Goal: Transaction & Acquisition: Purchase product/service

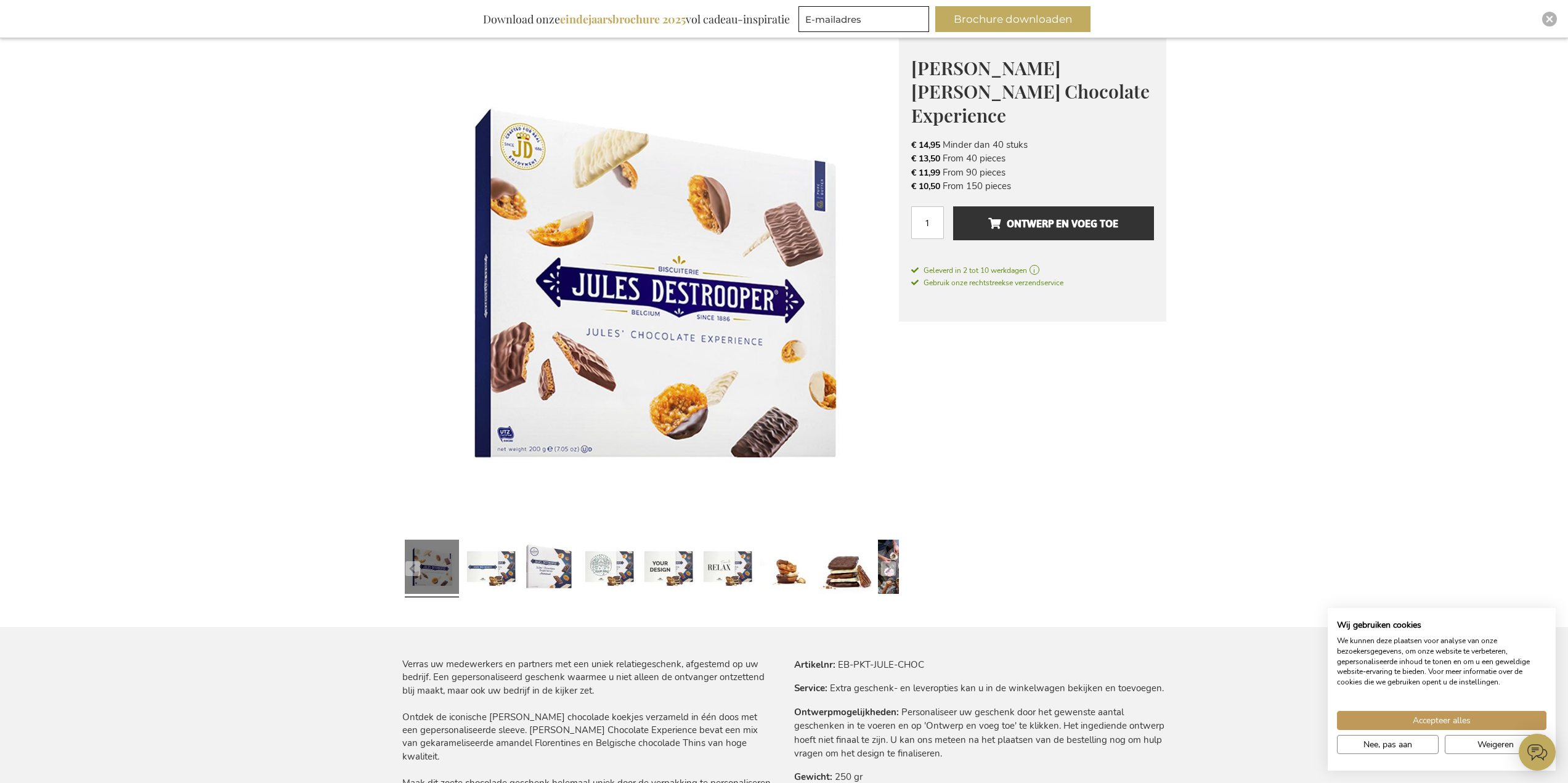
scroll to position [185, 0]
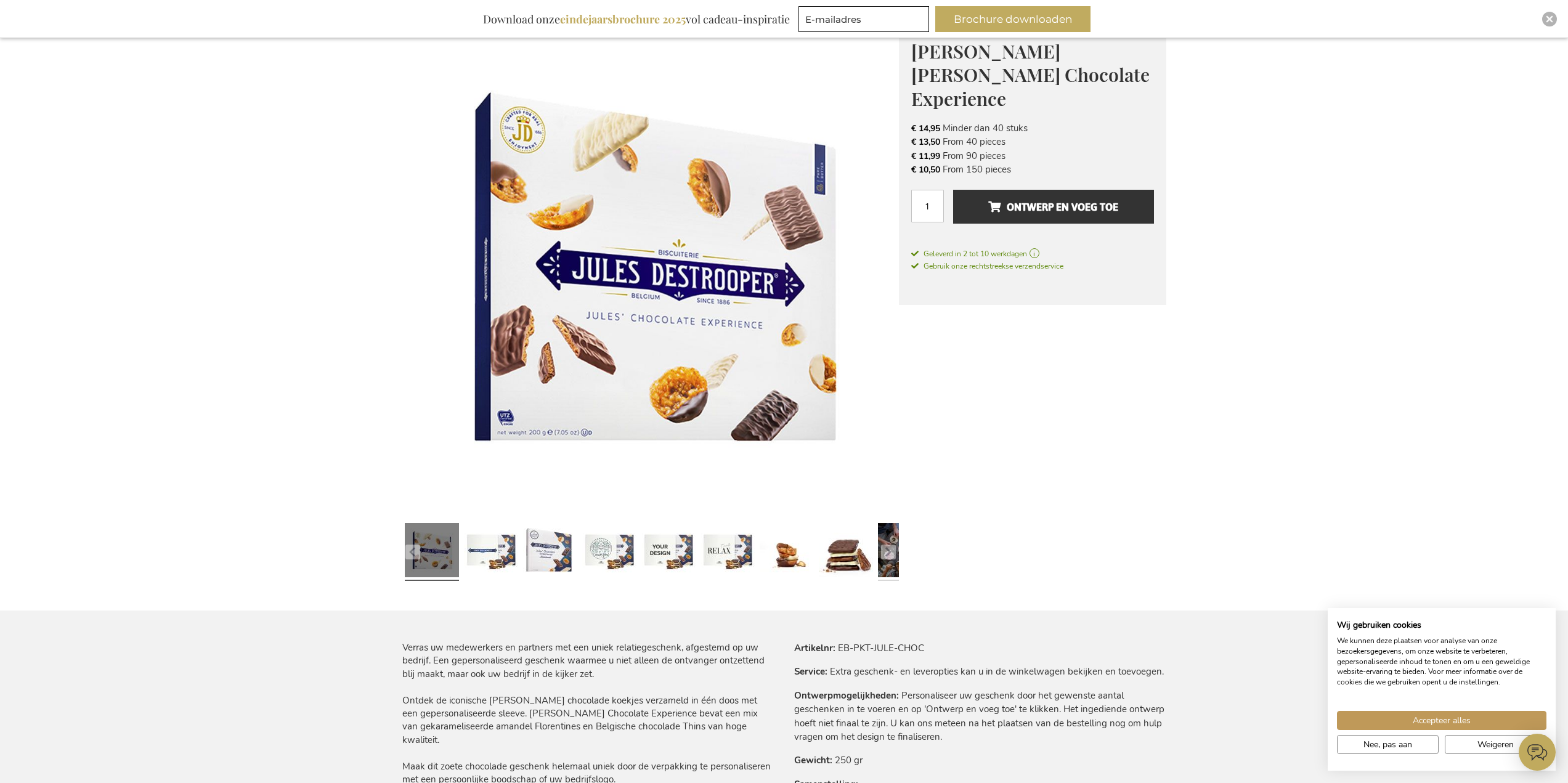
click at [878, 558] on link at bounding box center [905, 552] width 54 height 68
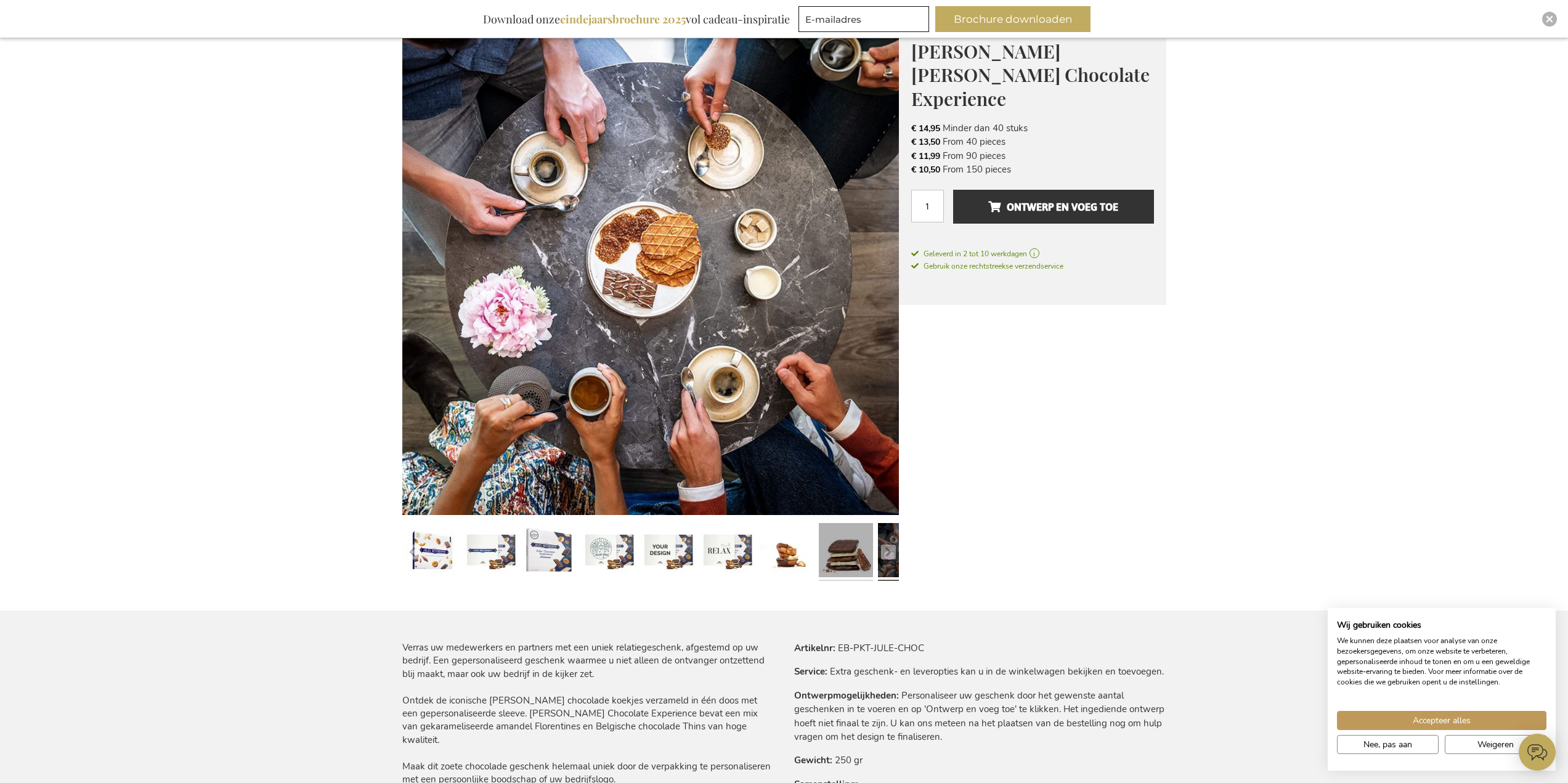
click at [834, 560] on link at bounding box center [846, 552] width 54 height 68
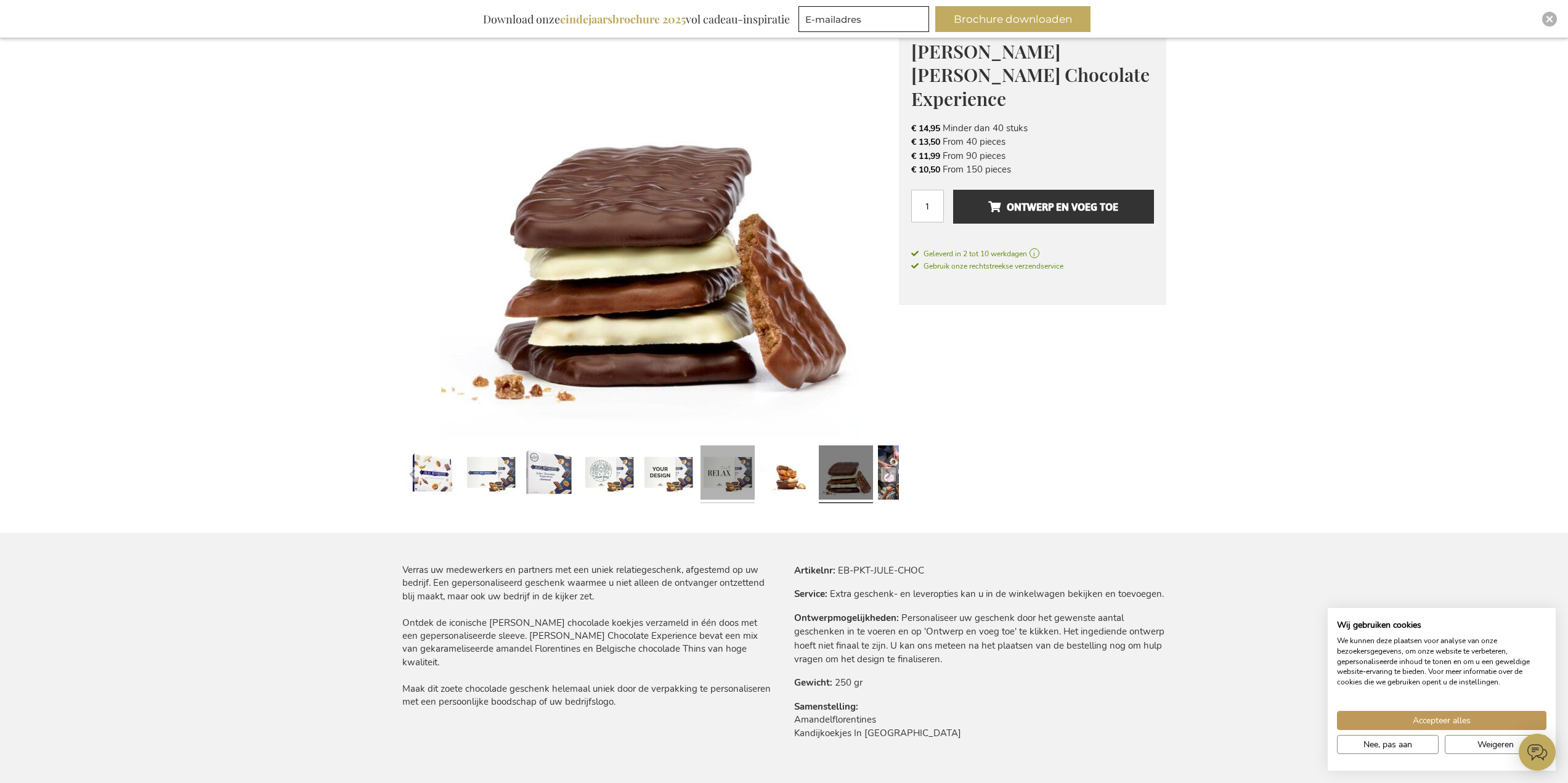
click at [742, 502] on link at bounding box center [728, 474] width 54 height 68
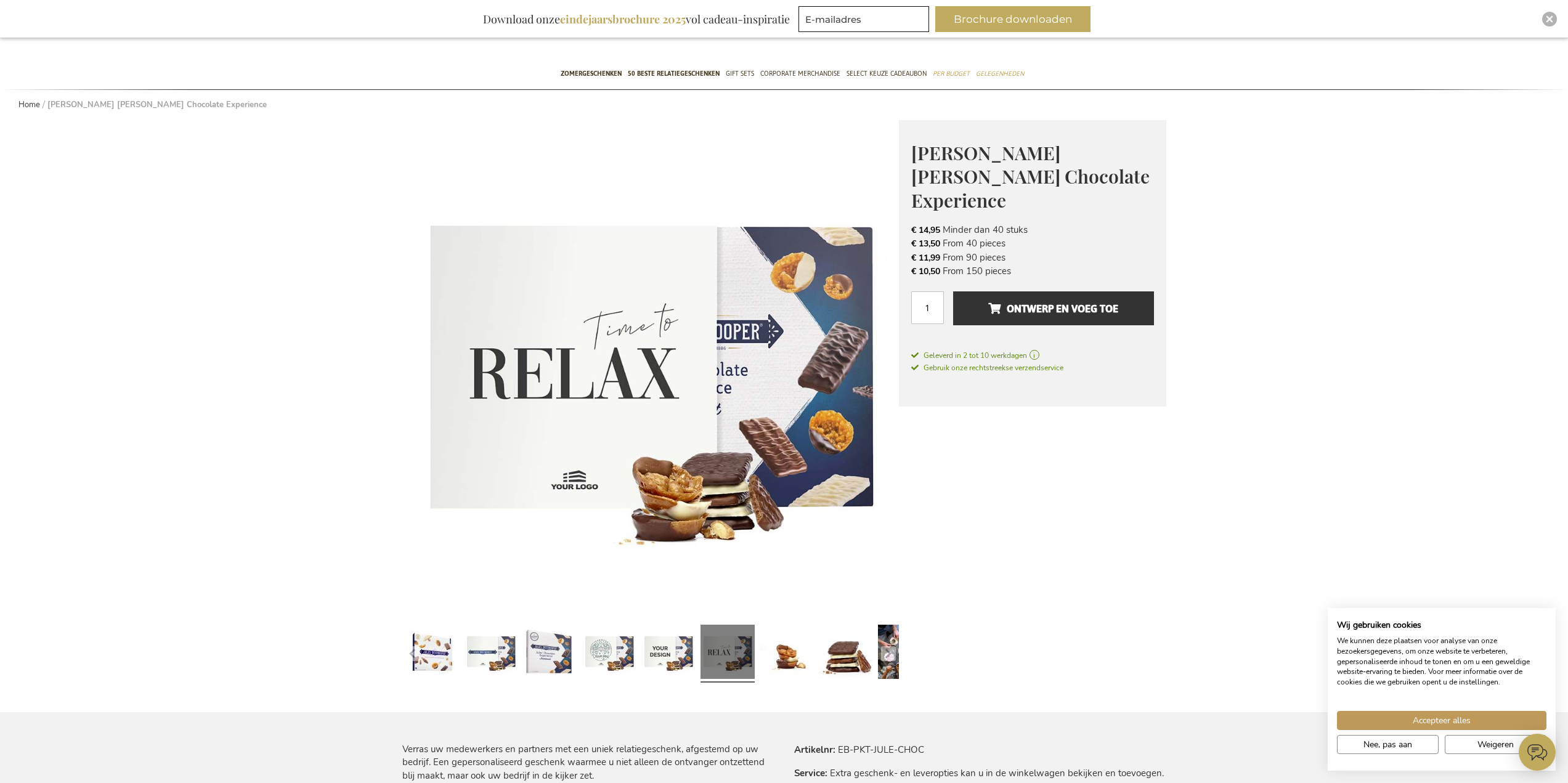
scroll to position [62, 0]
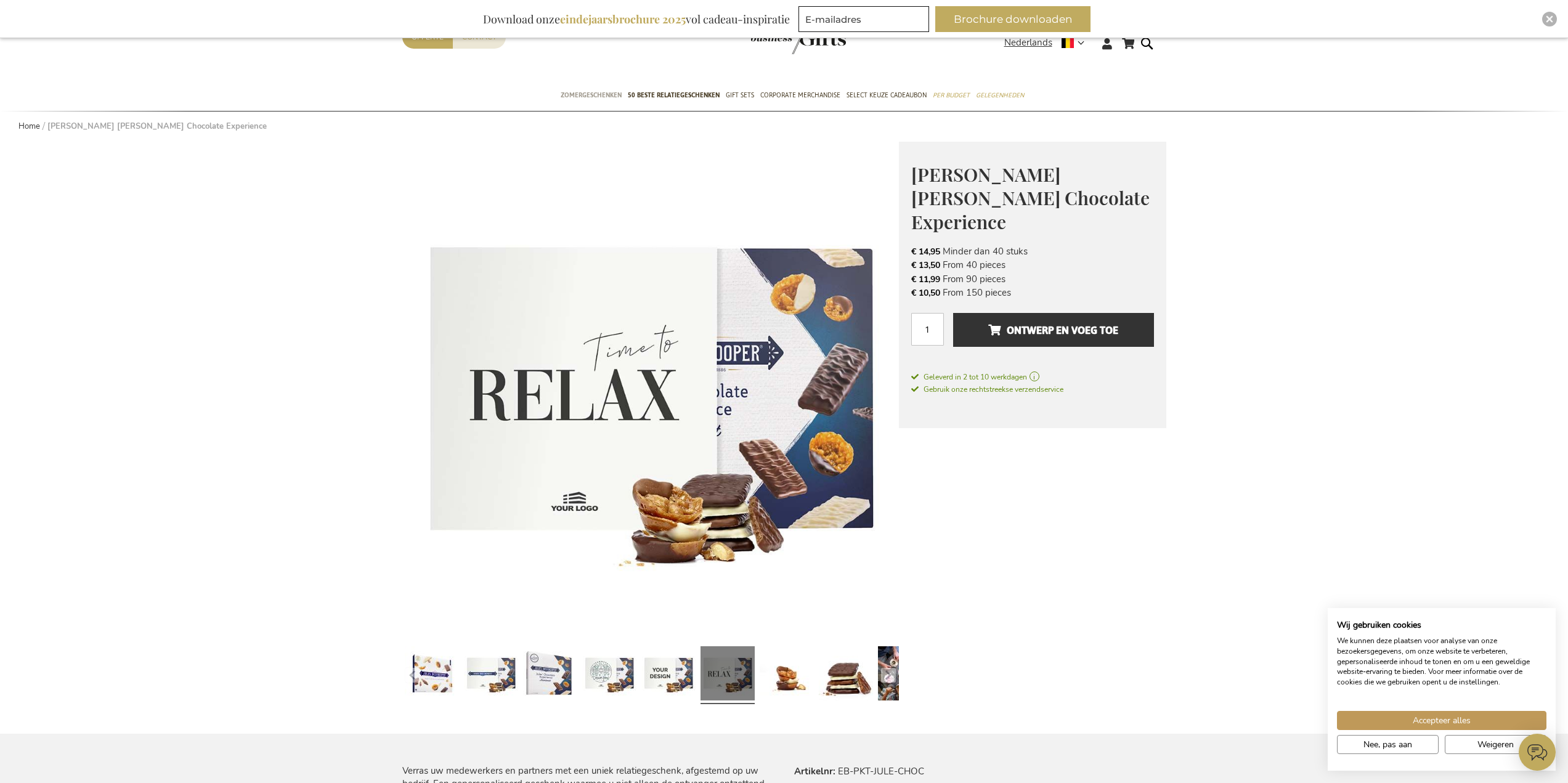
click at [618, 94] on span "Zomergeschenken" at bounding box center [591, 95] width 61 height 13
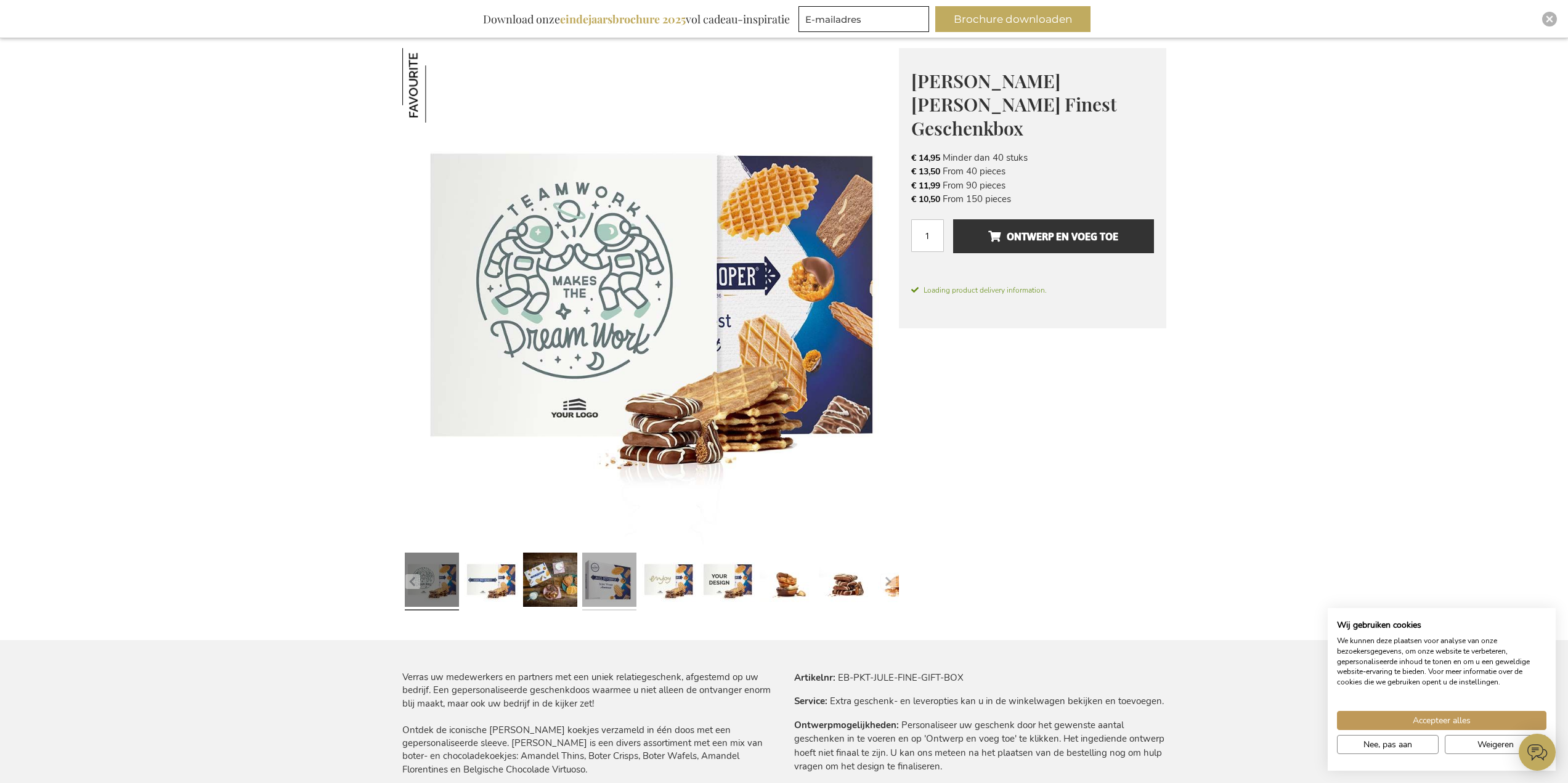
scroll to position [185, 0]
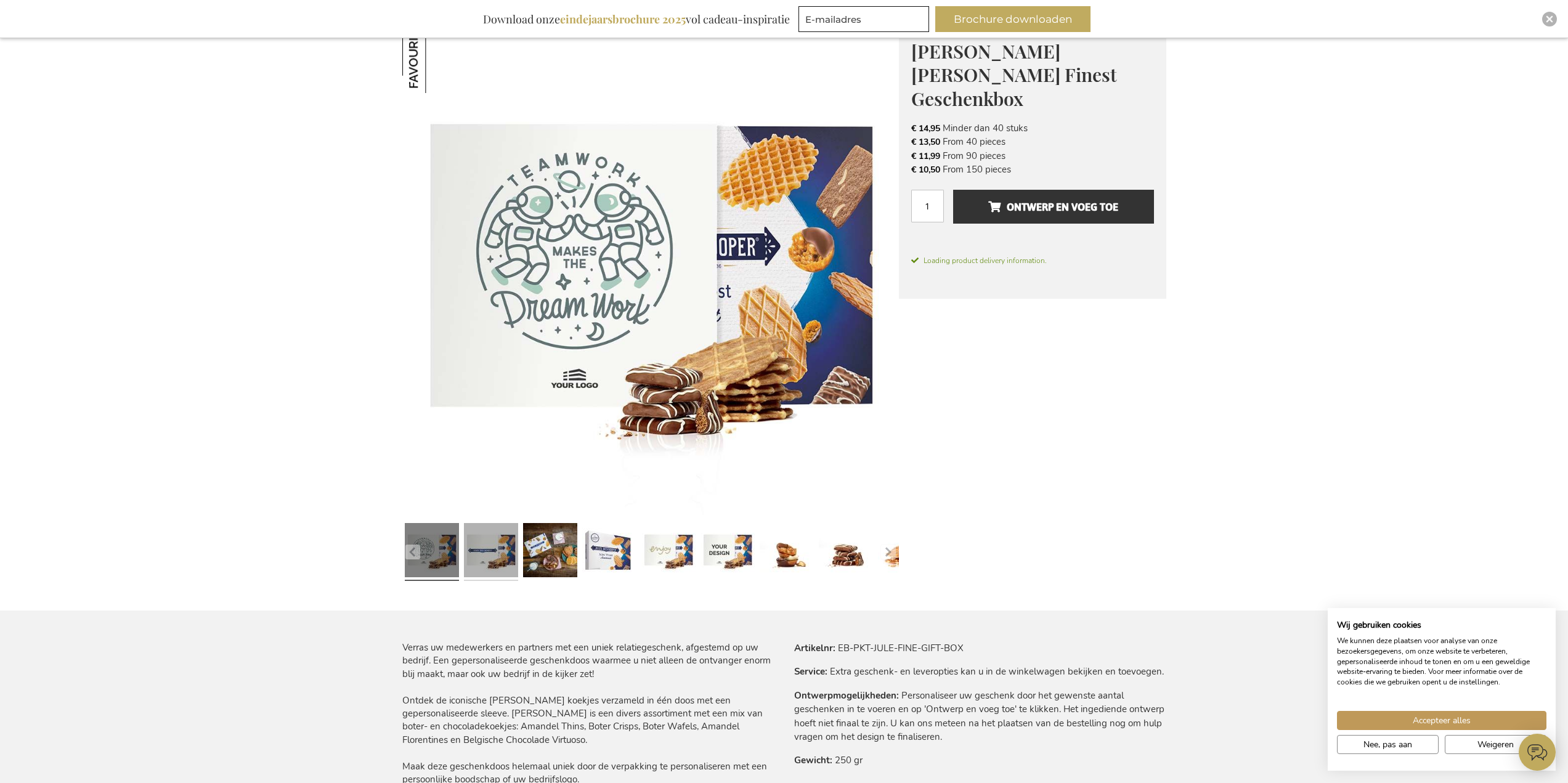
click at [513, 564] on link at bounding box center [491, 552] width 54 height 68
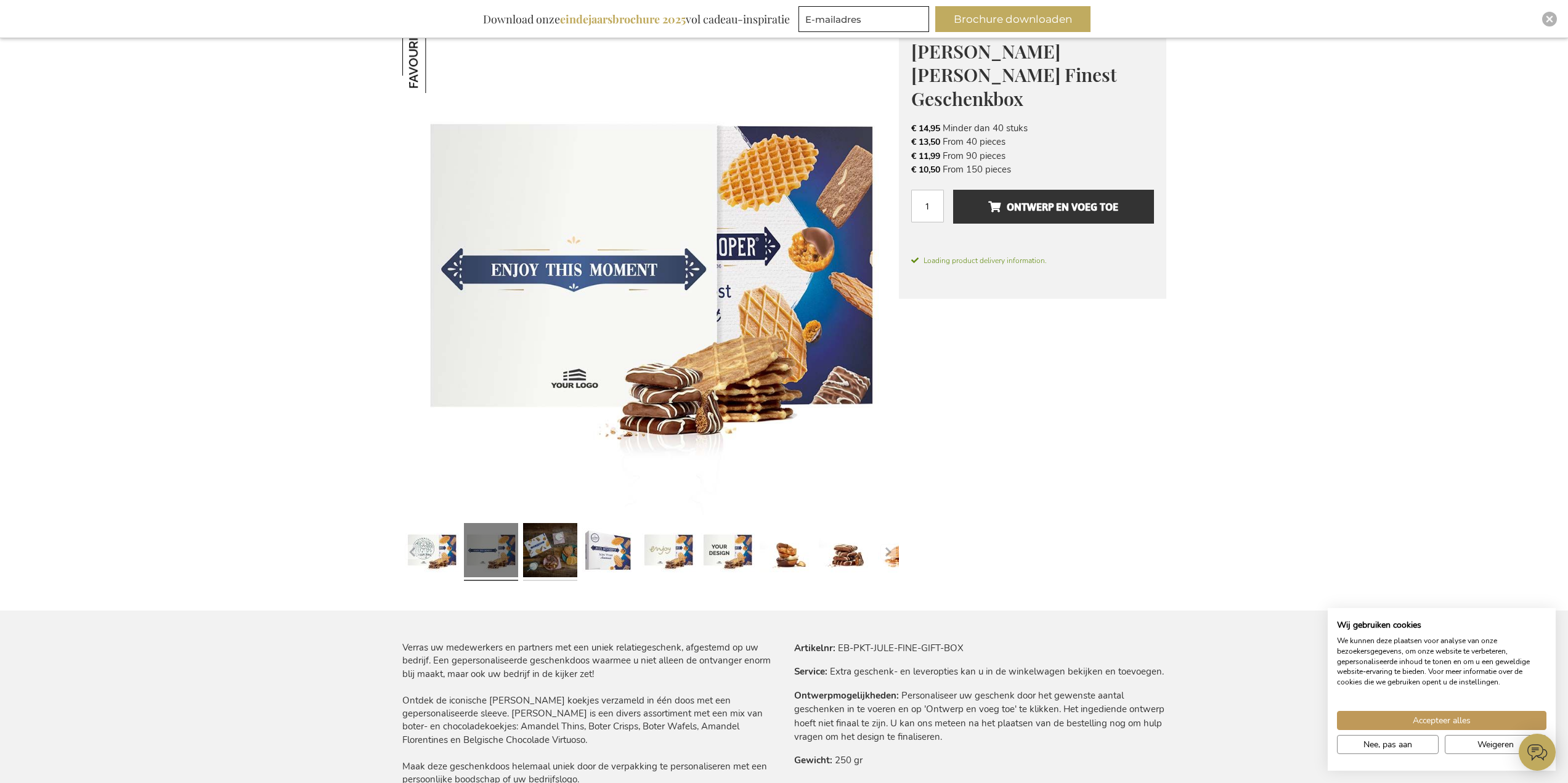
click at [545, 563] on link at bounding box center [550, 552] width 54 height 68
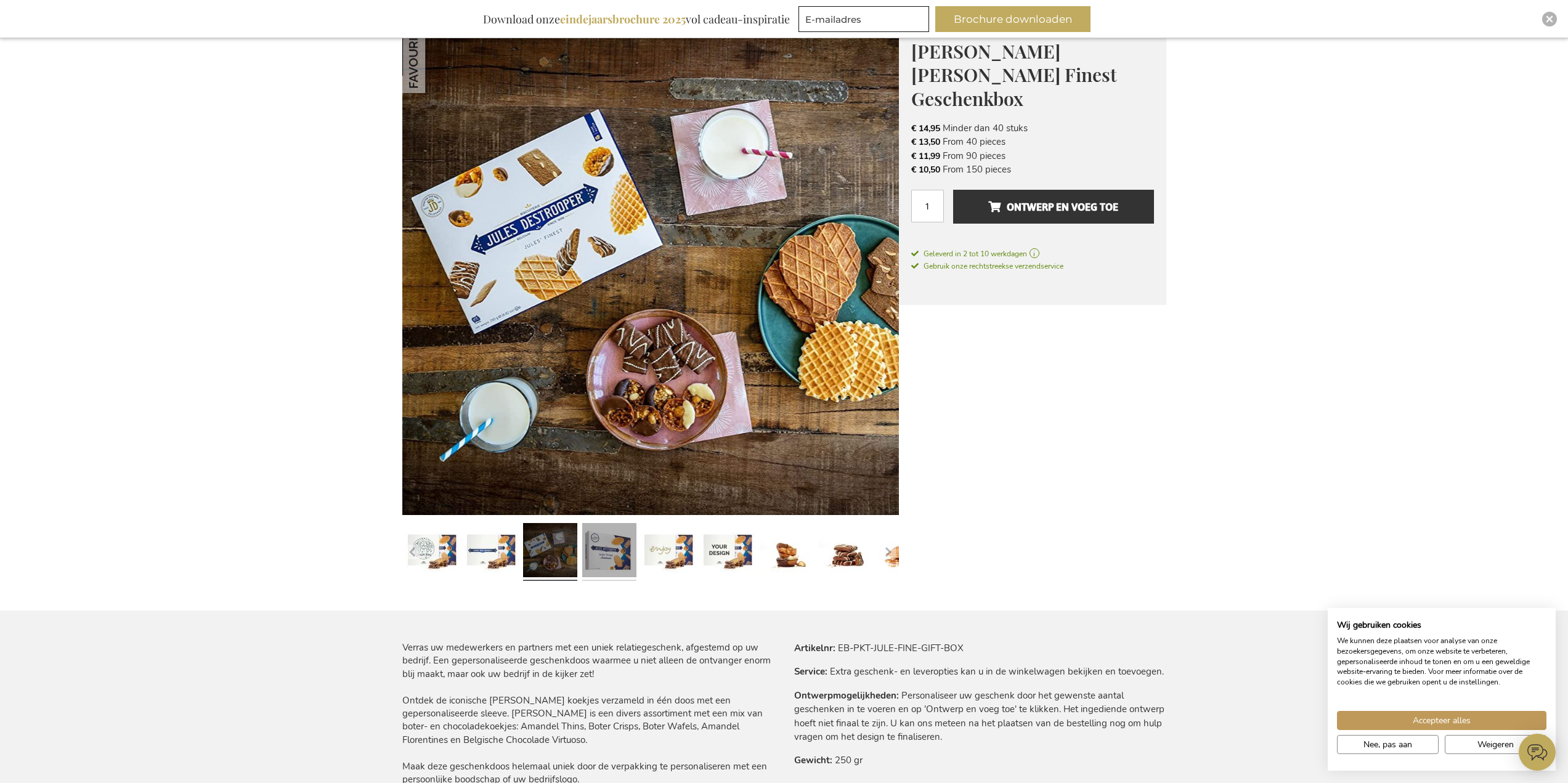
click at [634, 561] on link at bounding box center [609, 552] width 54 height 68
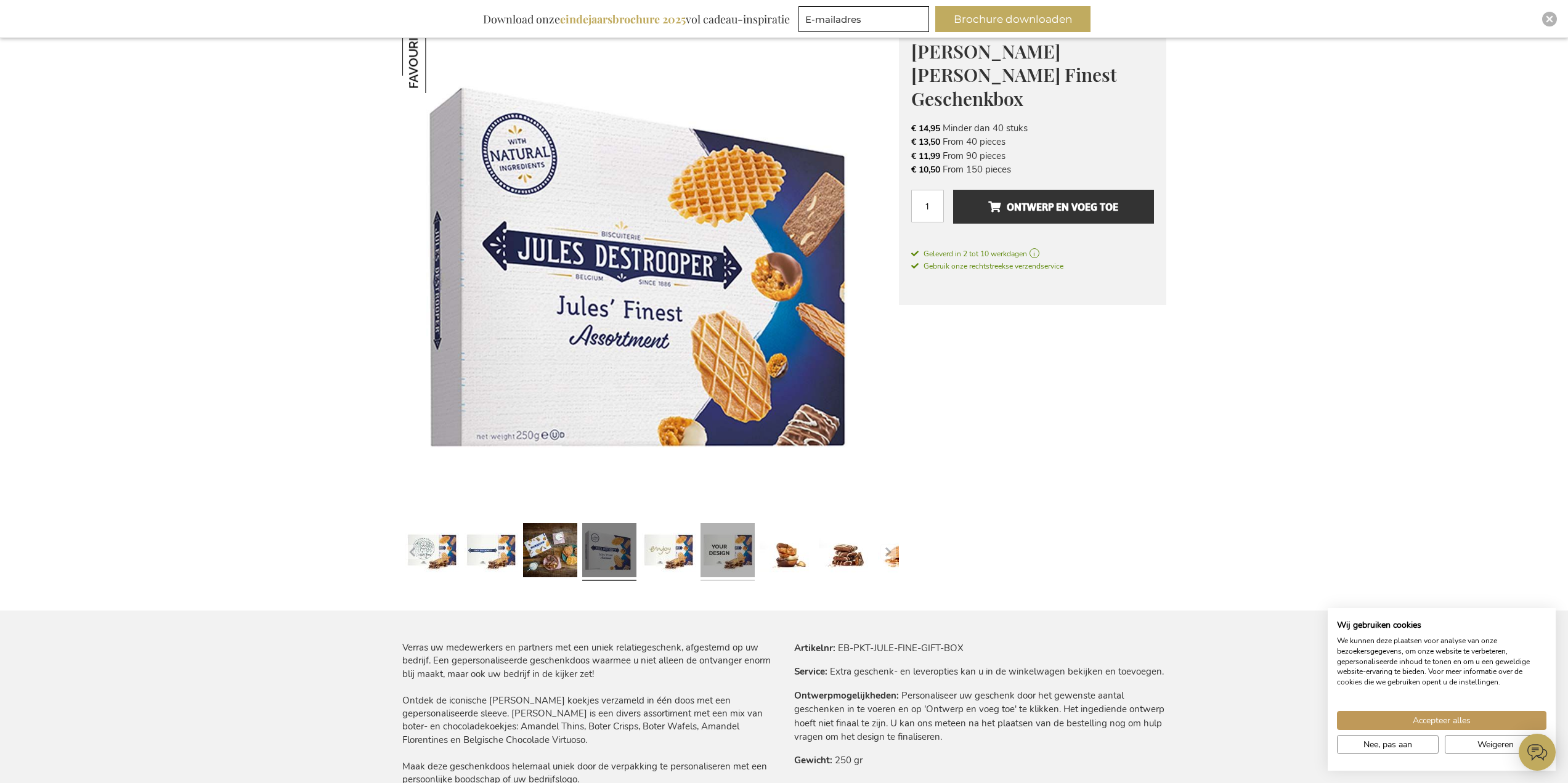
click at [705, 559] on link at bounding box center [728, 552] width 54 height 68
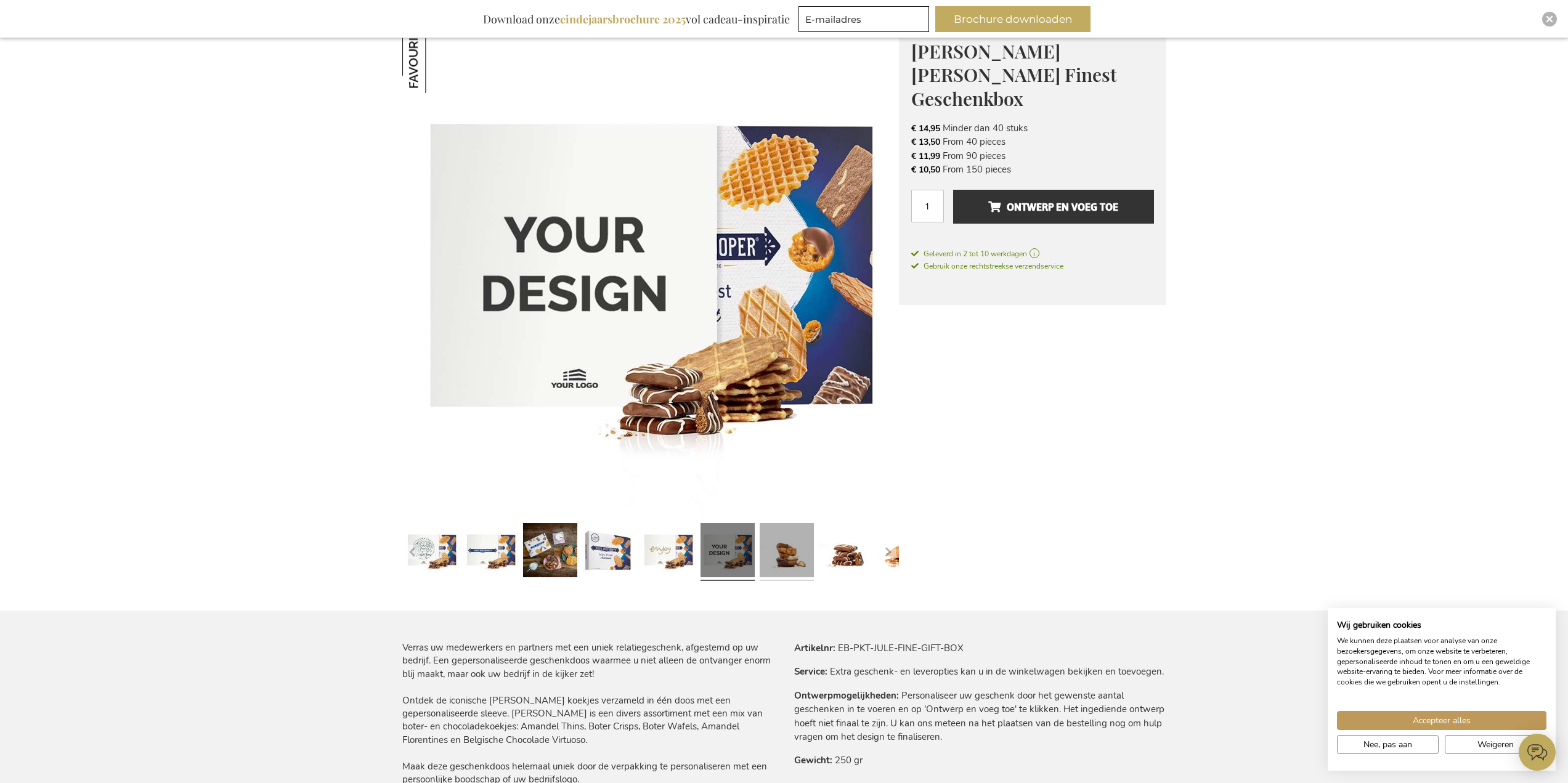
click at [781, 559] on link at bounding box center [787, 552] width 54 height 68
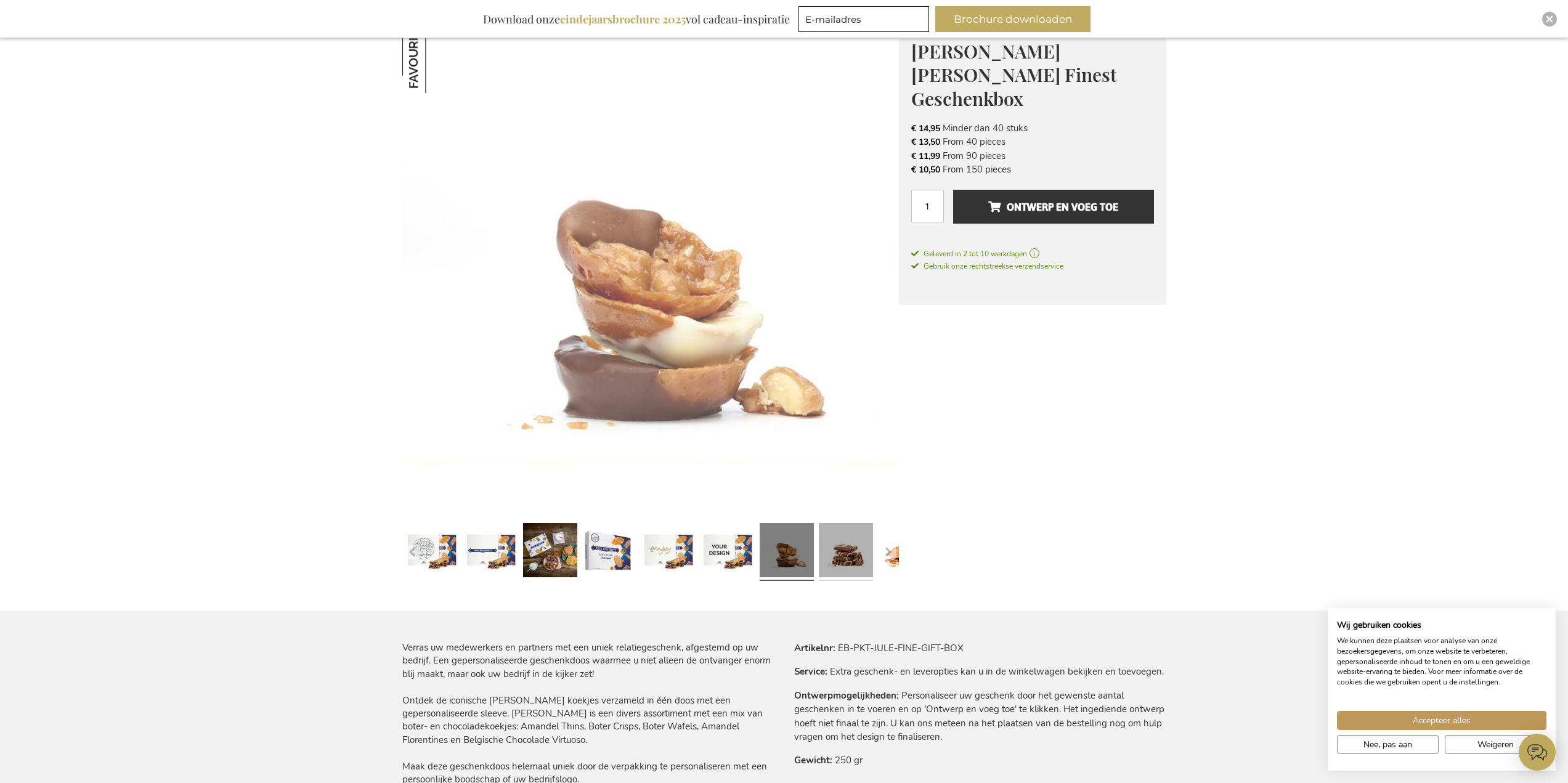
click at [846, 559] on link at bounding box center [846, 552] width 54 height 68
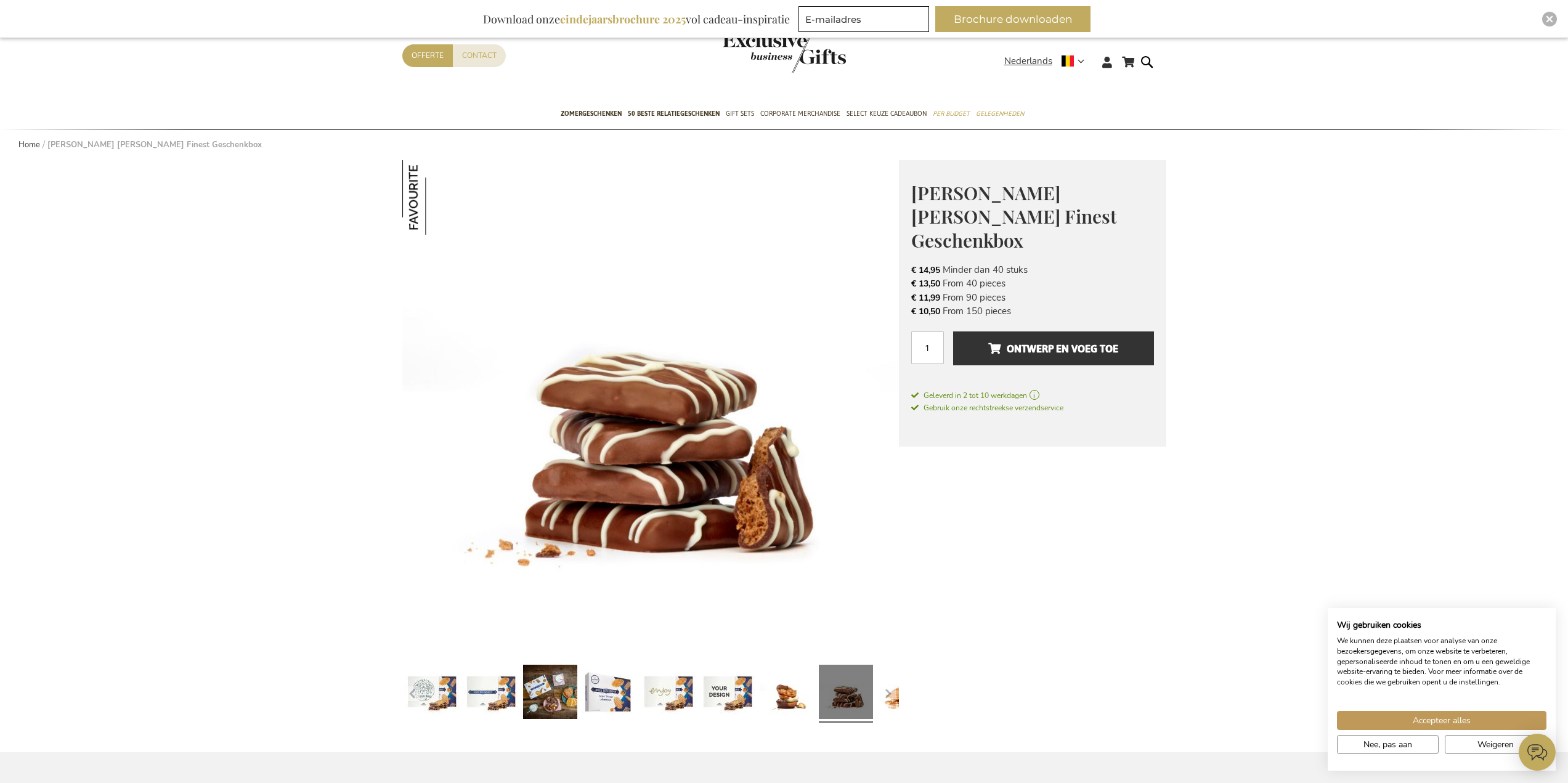
scroll to position [62, 0]
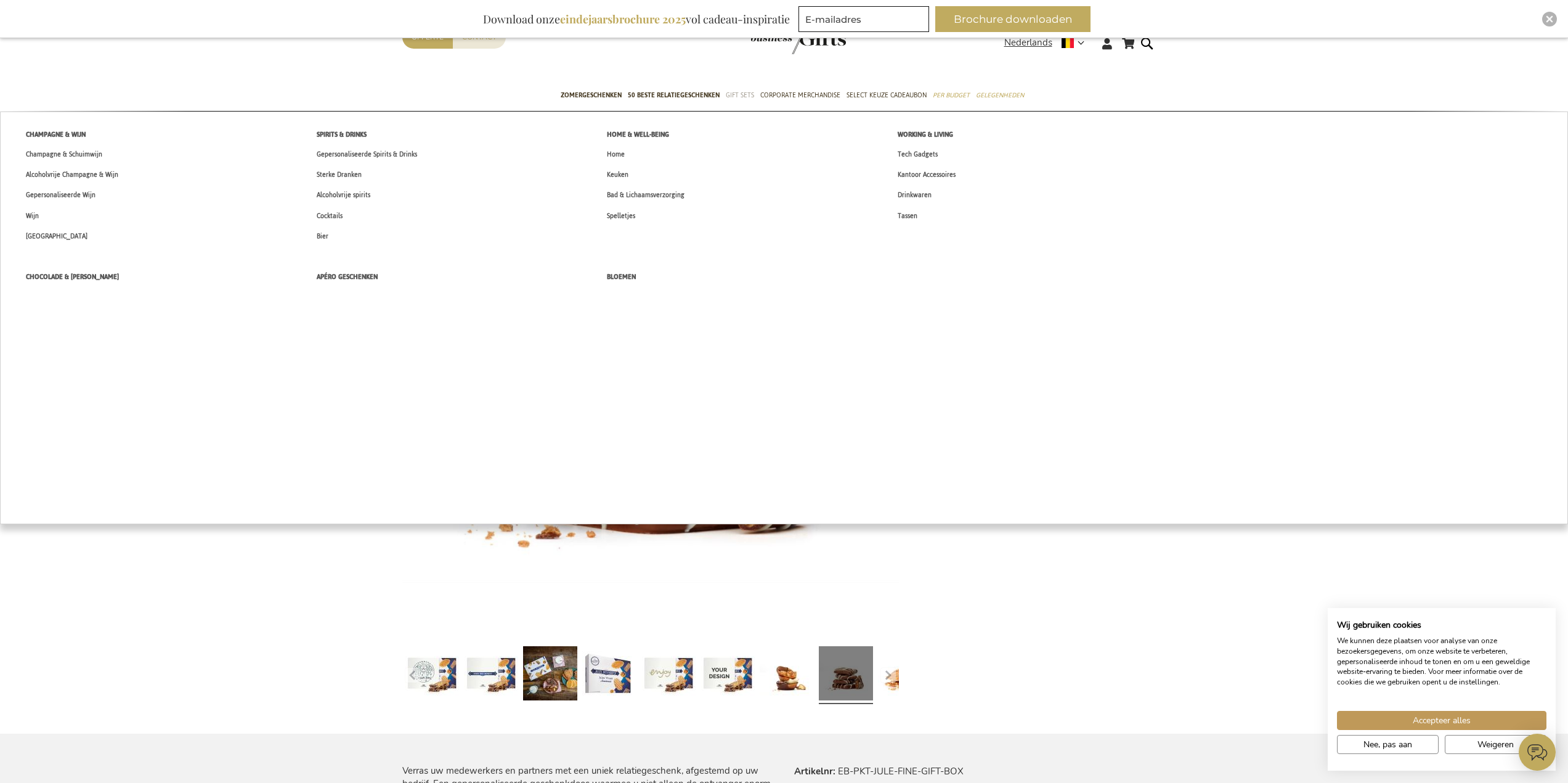
click at [731, 94] on span "Gift Sets" at bounding box center [740, 95] width 28 height 13
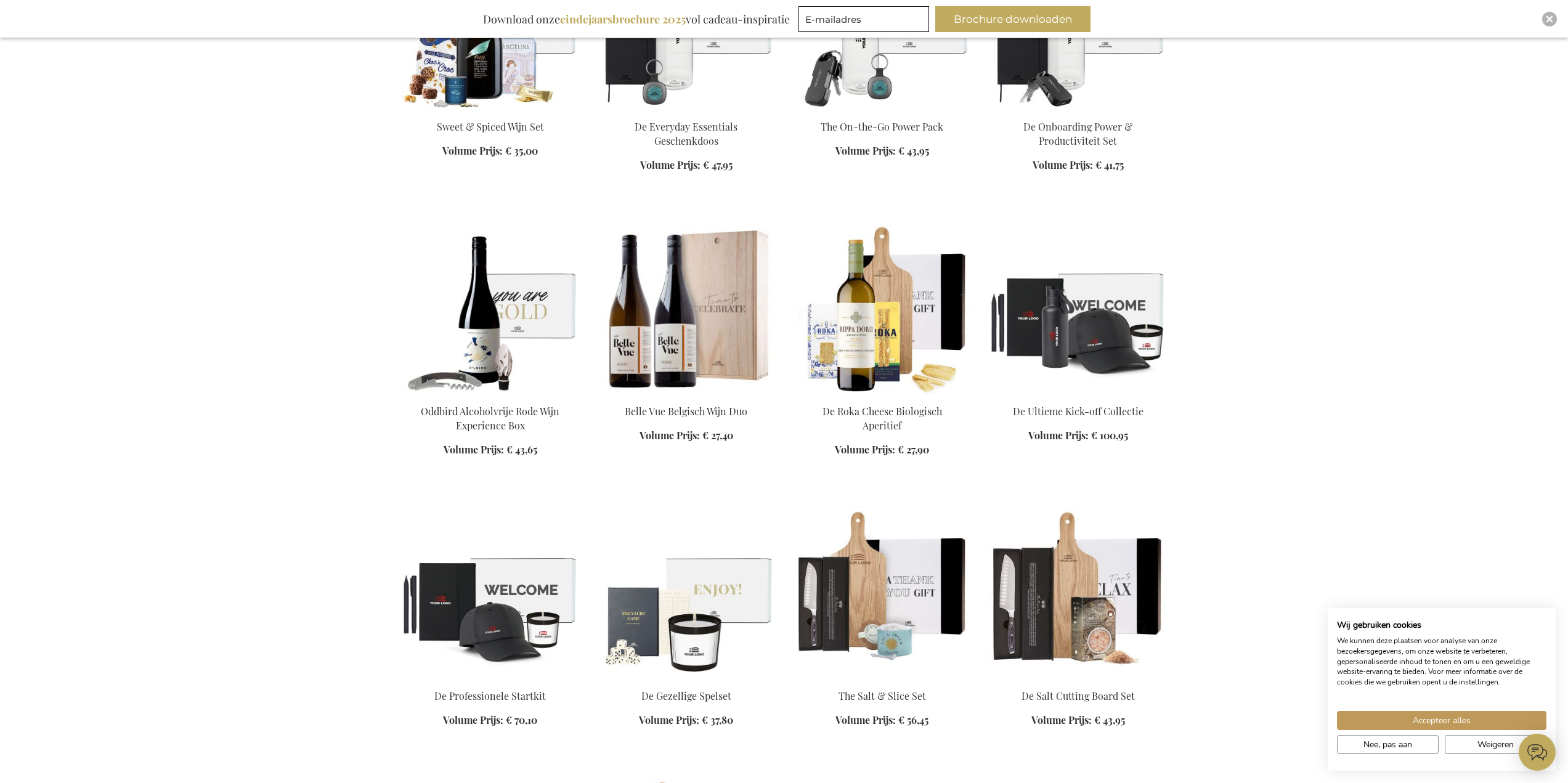
scroll to position [925, 0]
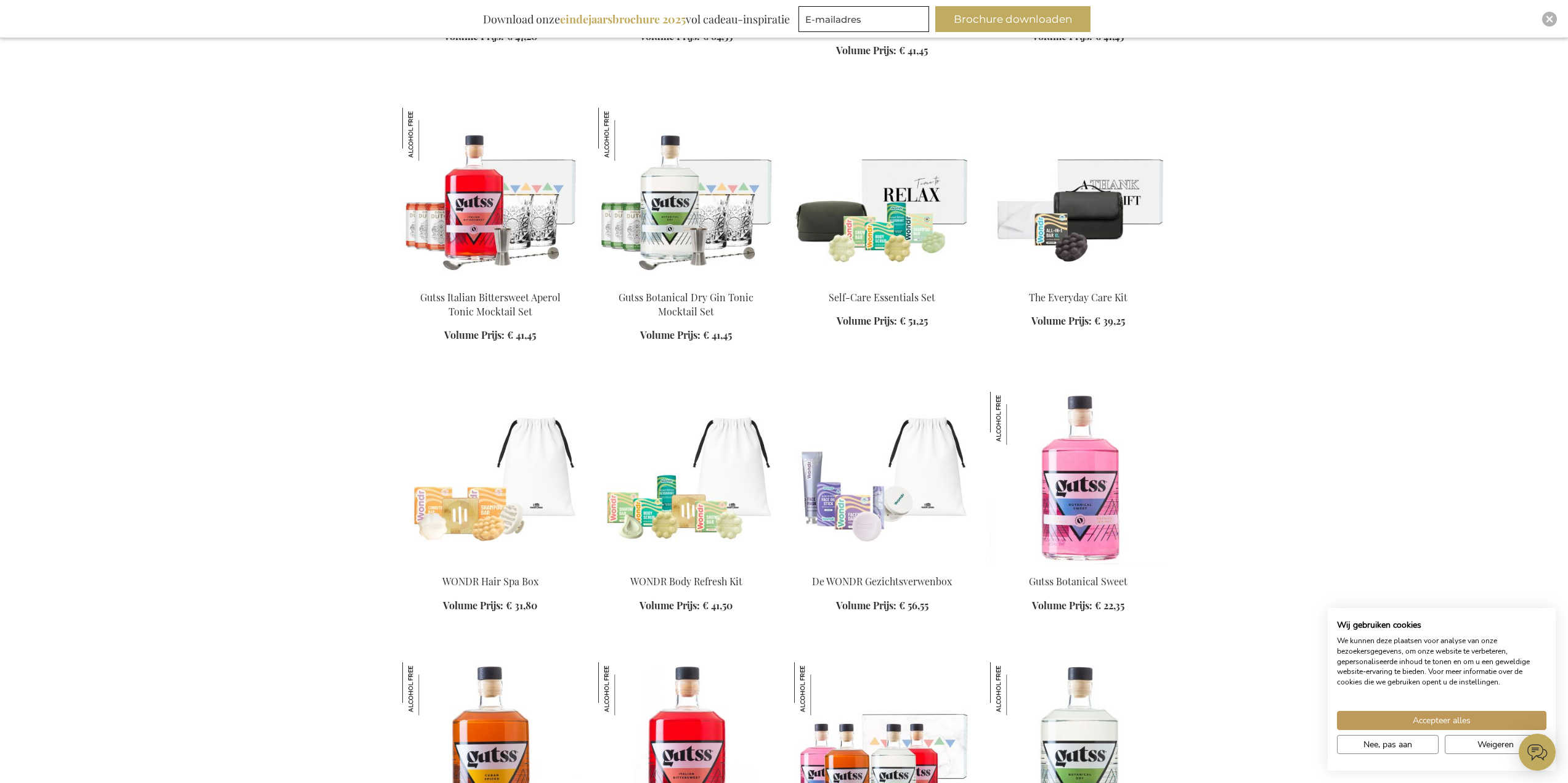
scroll to position [1849, 0]
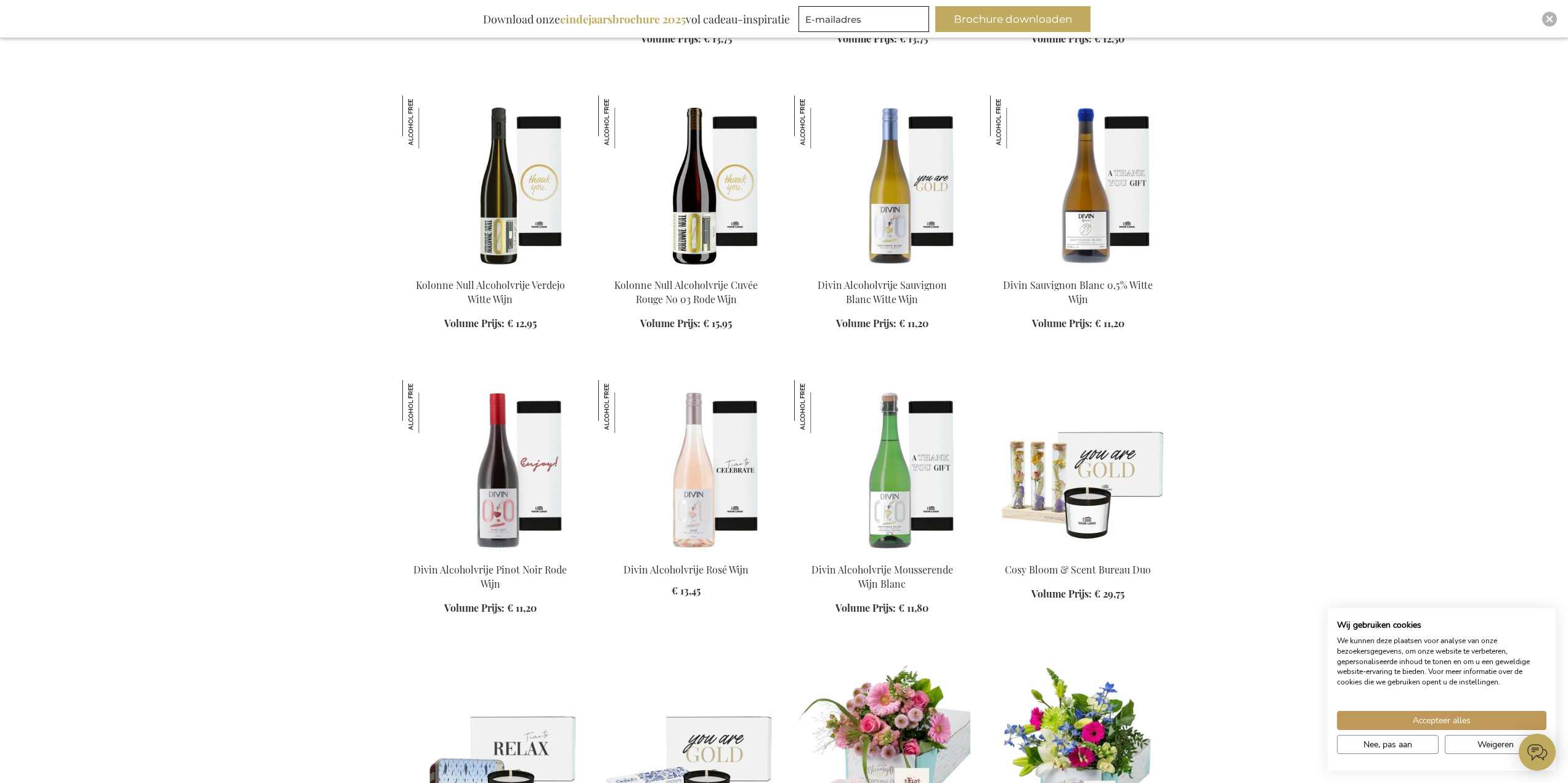
scroll to position [4068, 0]
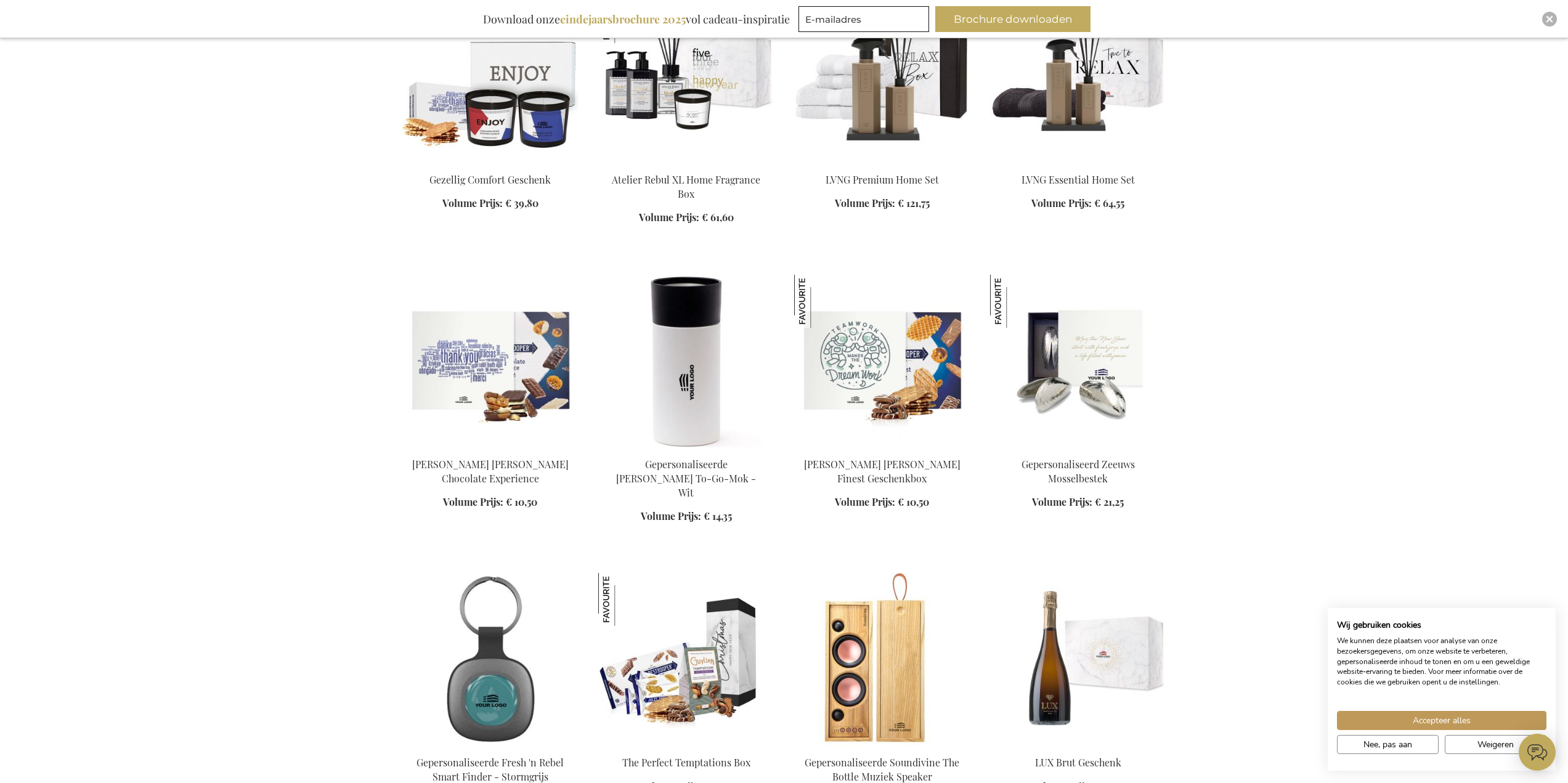
scroll to position [6779, 0]
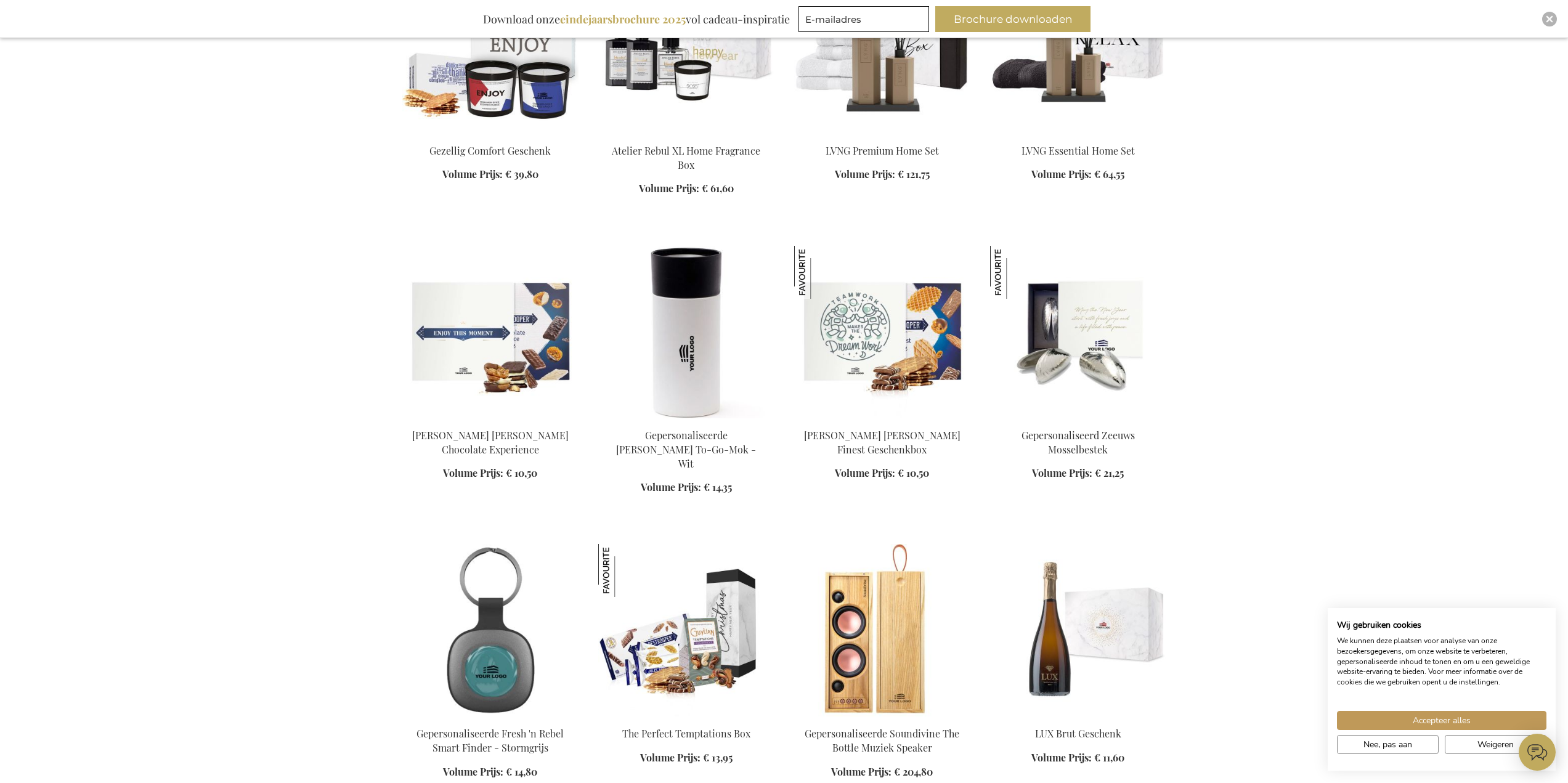
click at [525, 292] on img at bounding box center [491, 332] width 176 height 172
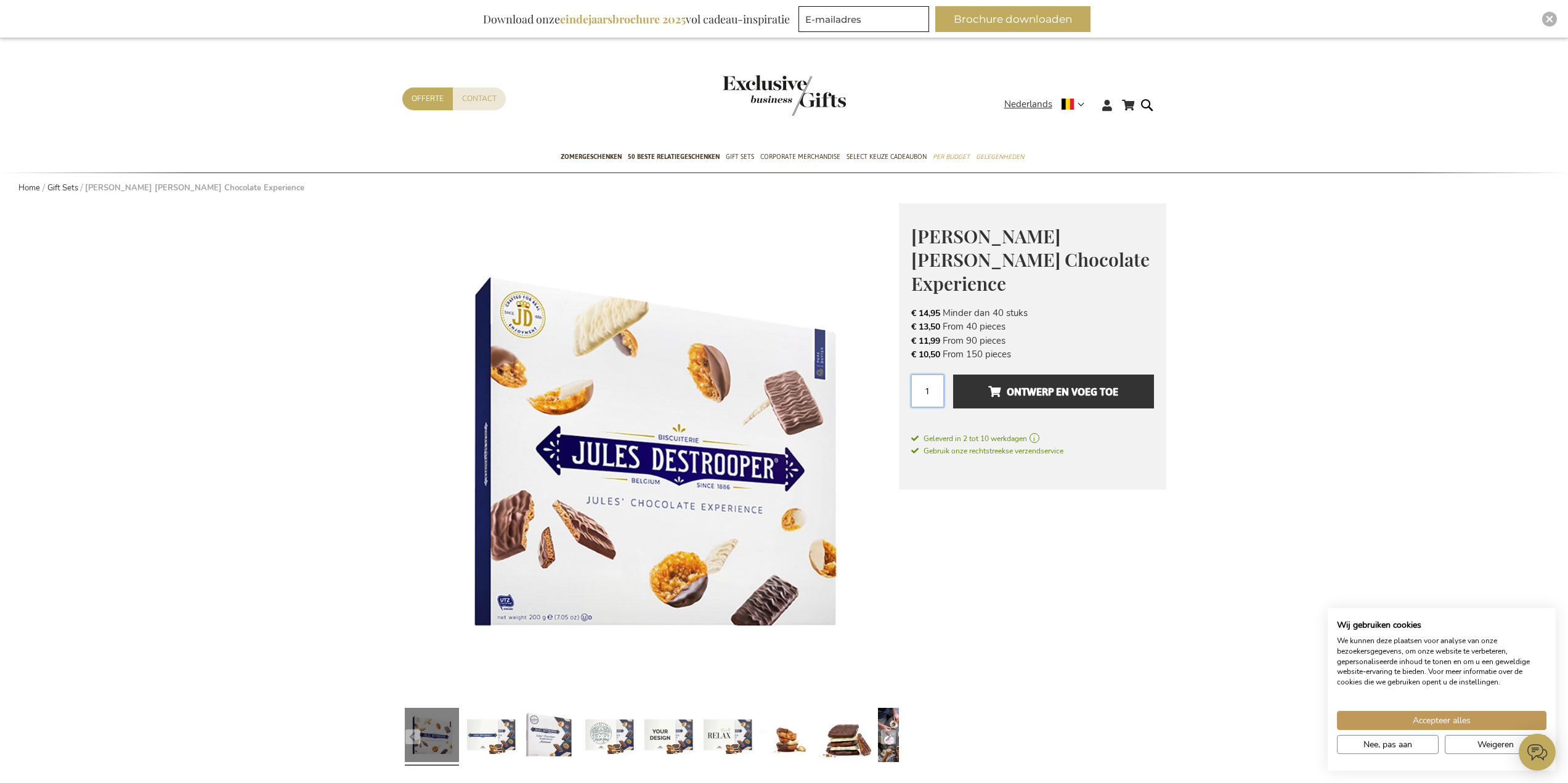
click at [933, 375] on input "1" at bounding box center [928, 392] width 33 height 33
click at [680, 746] on link at bounding box center [668, 737] width 54 height 68
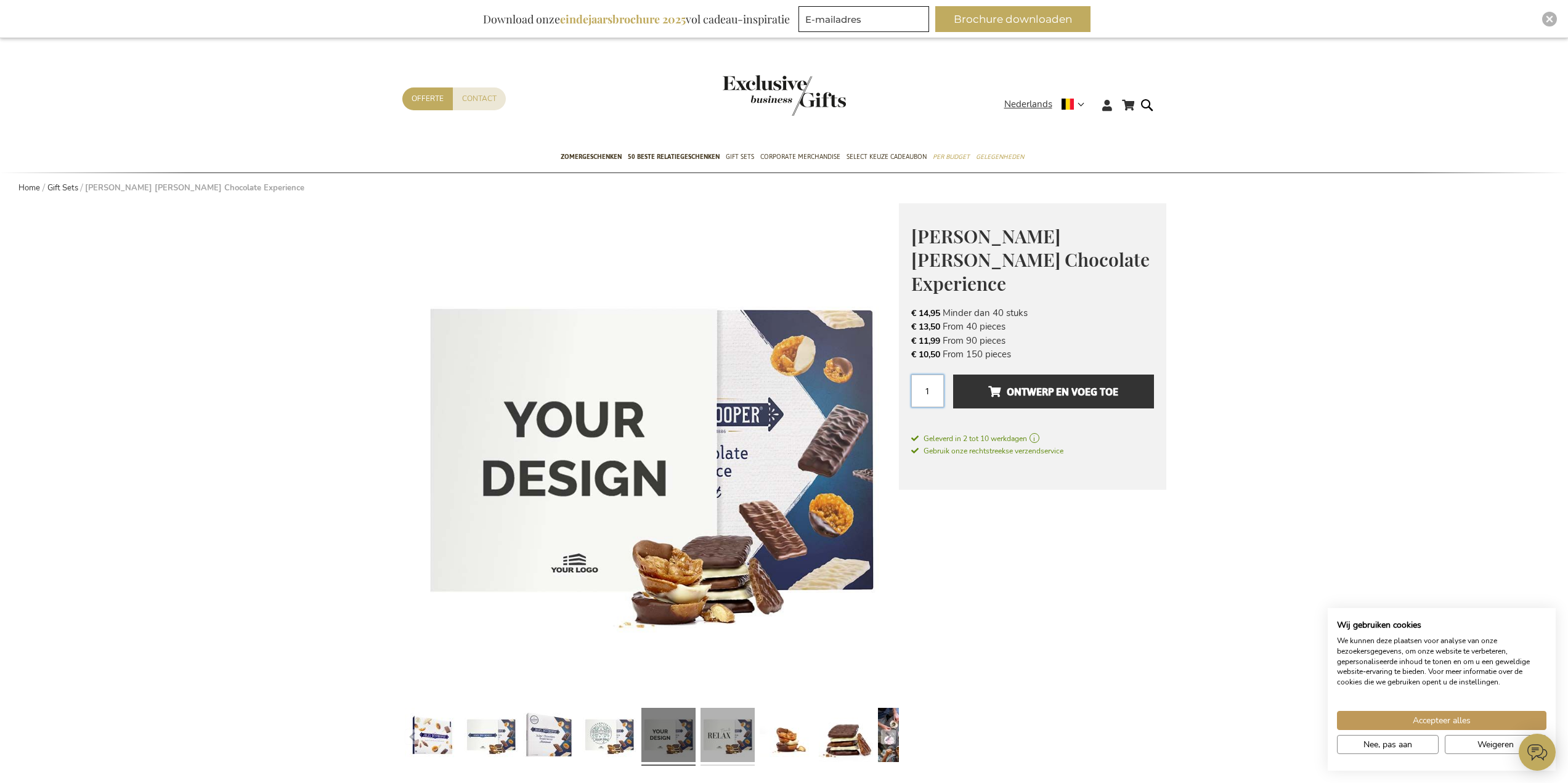
click at [715, 740] on link at bounding box center [728, 737] width 54 height 68
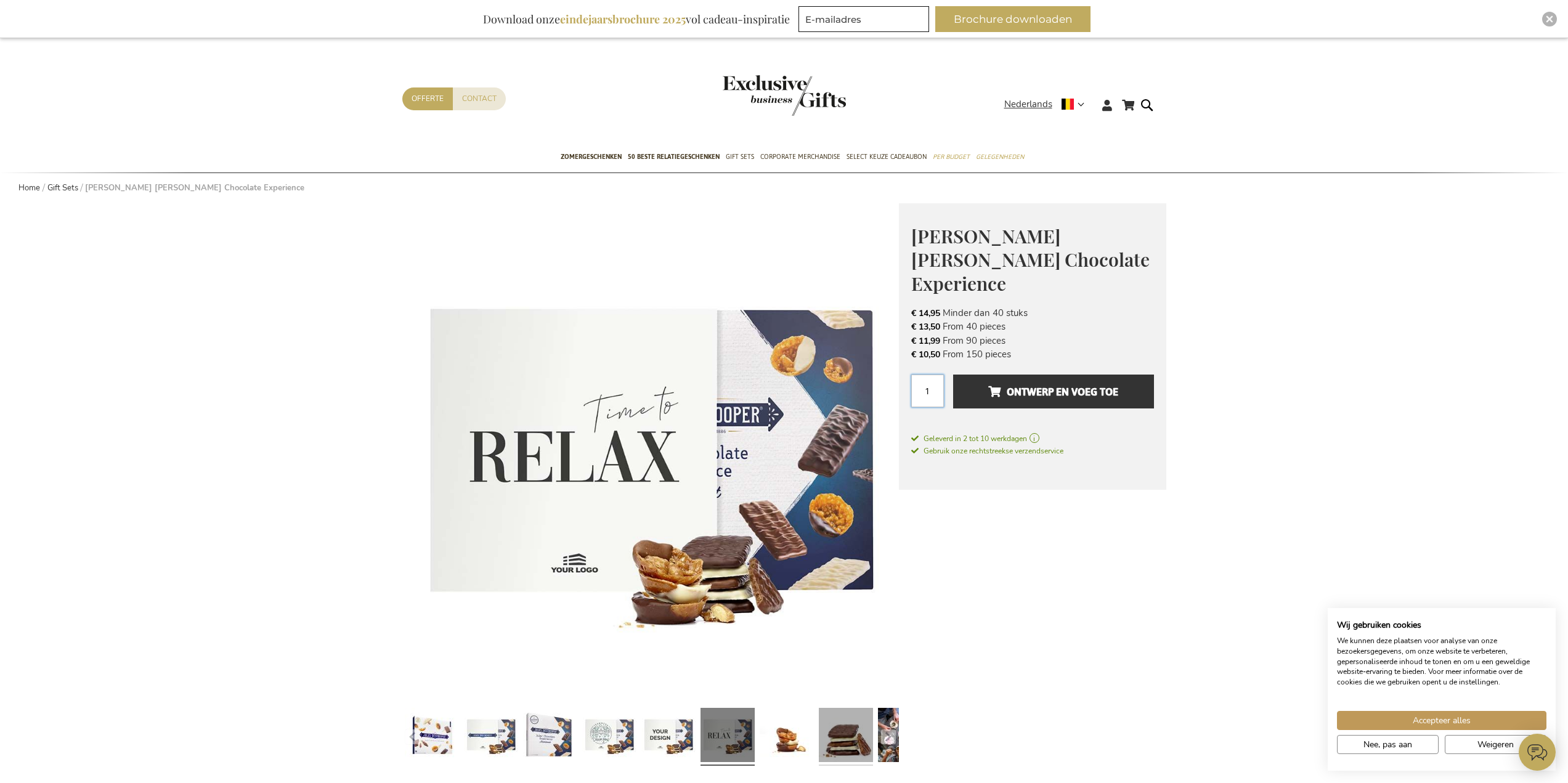
click at [848, 746] on link at bounding box center [846, 737] width 54 height 68
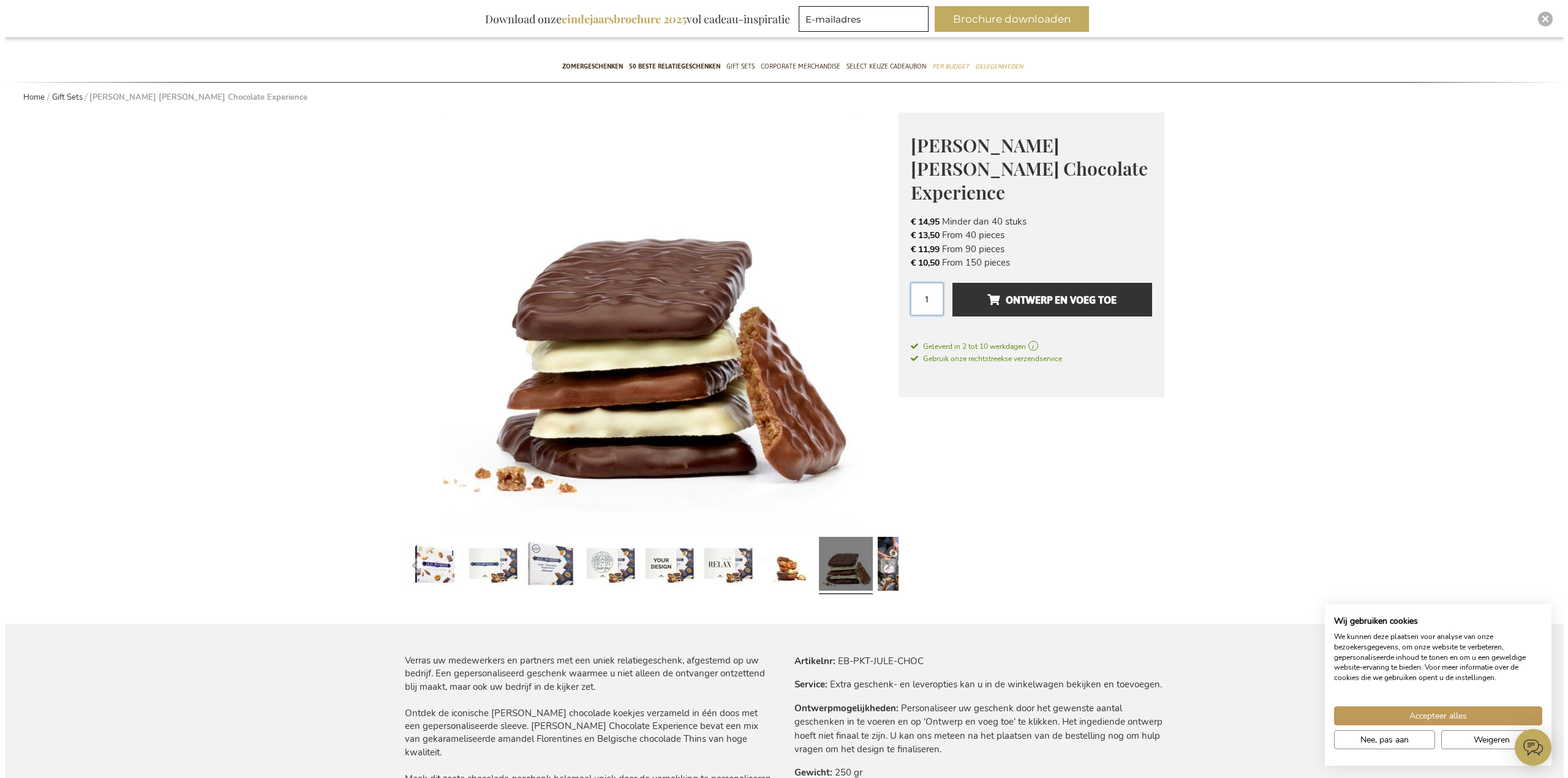
scroll to position [184, 0]
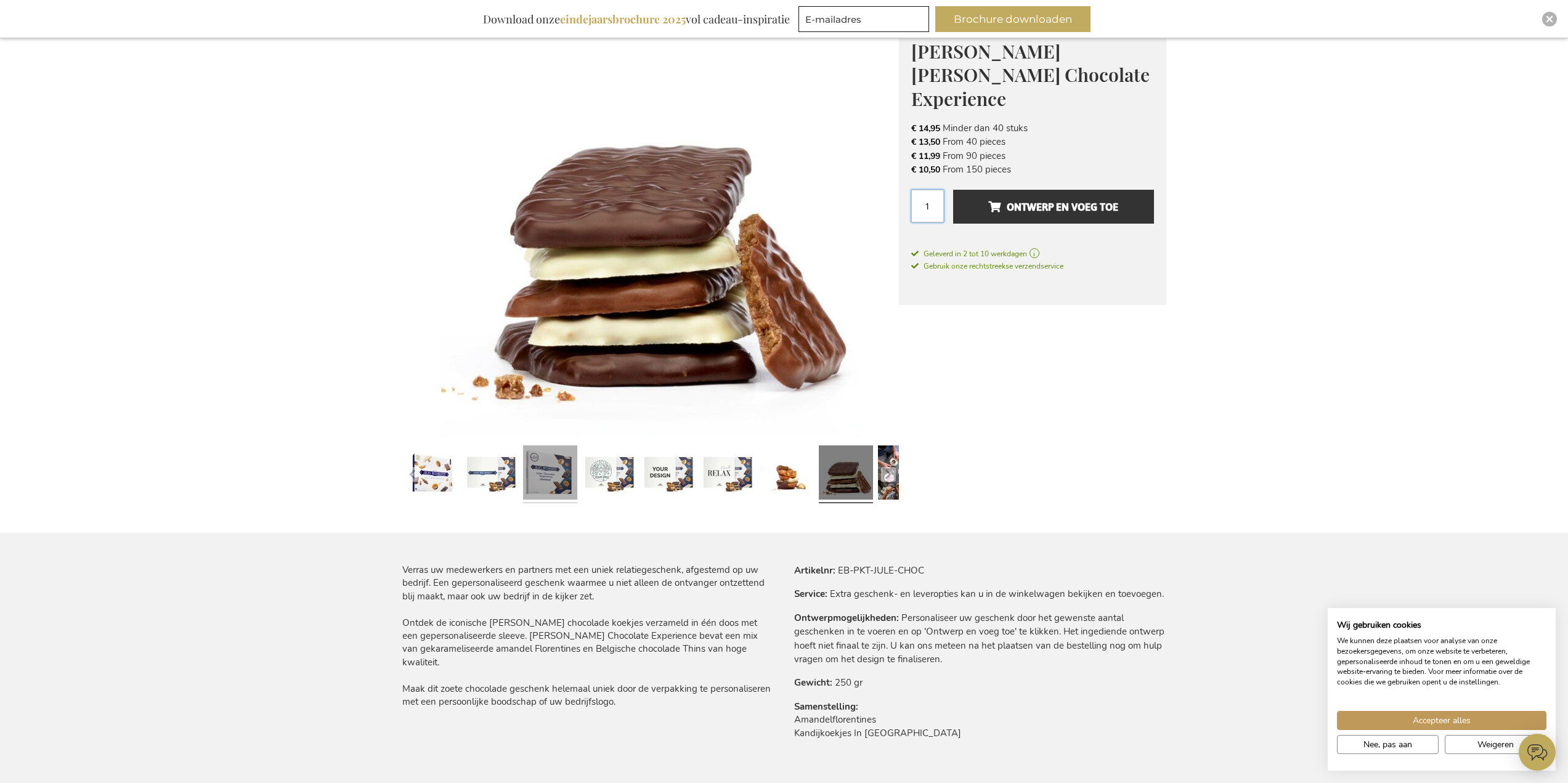
click at [552, 477] on link at bounding box center [550, 474] width 54 height 68
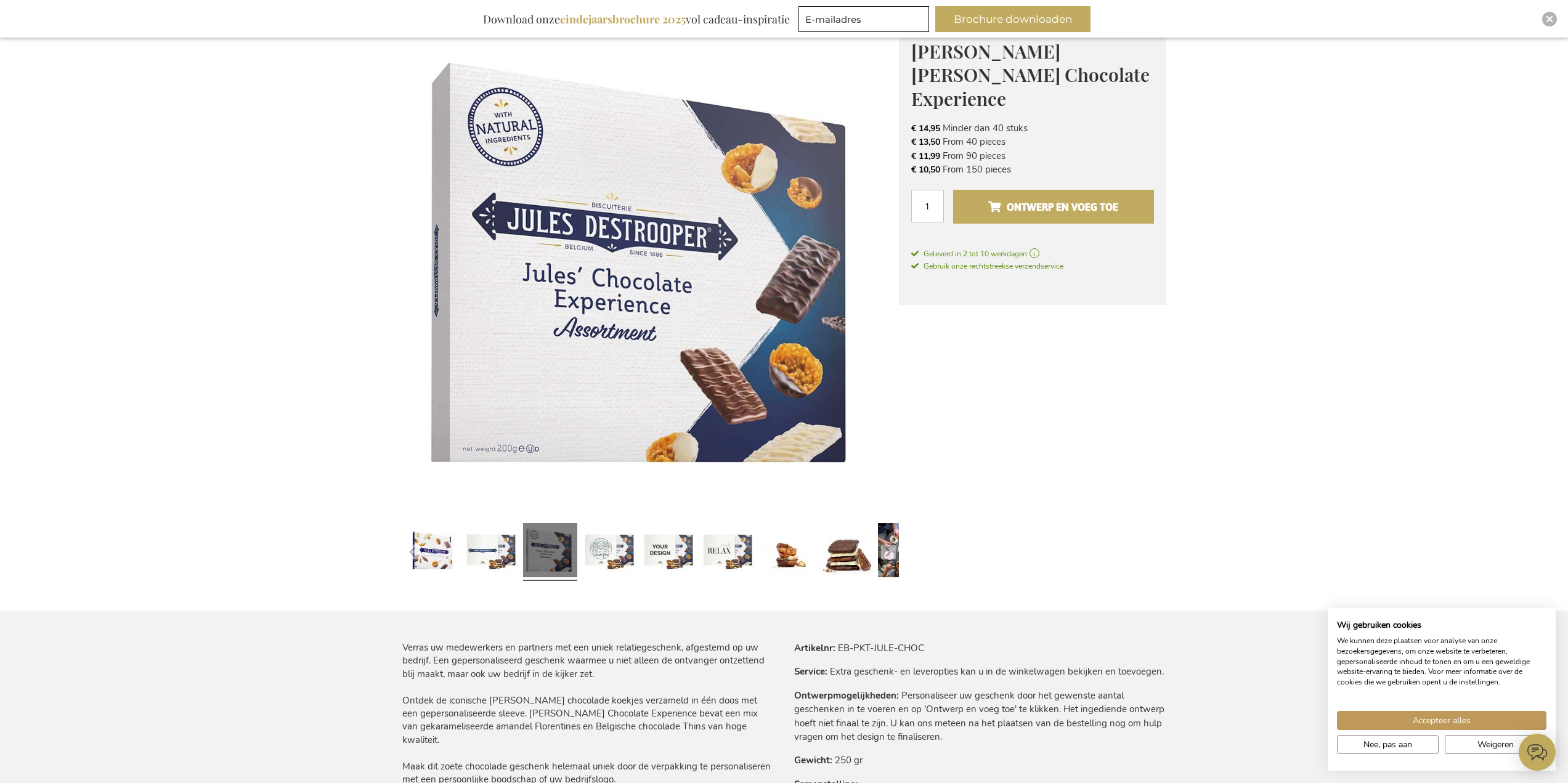
click at [1014, 197] on span "Ontwerp en voeg toe" at bounding box center [1054, 207] width 130 height 19
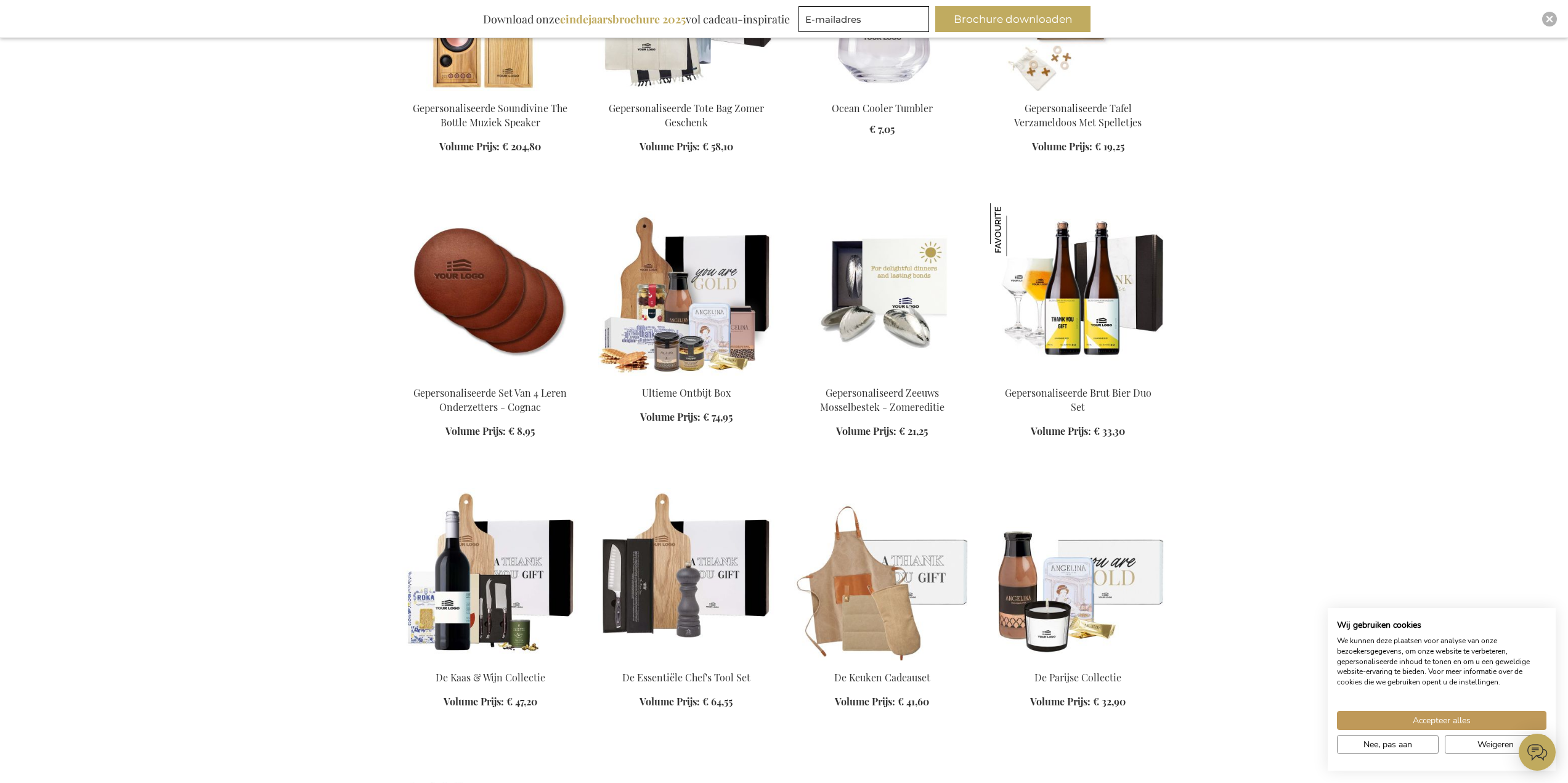
scroll to position [925, 0]
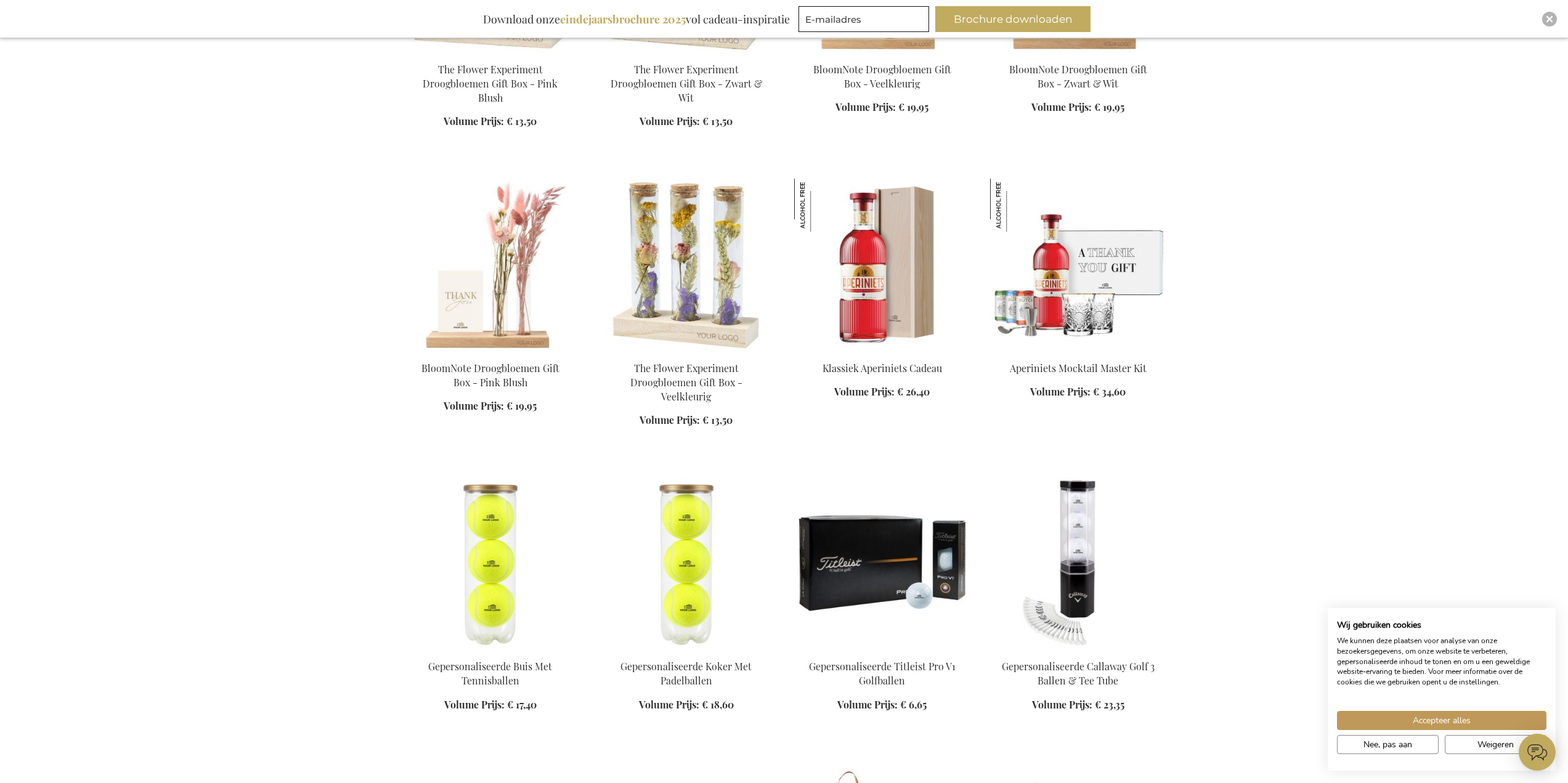
scroll to position [1787, 0]
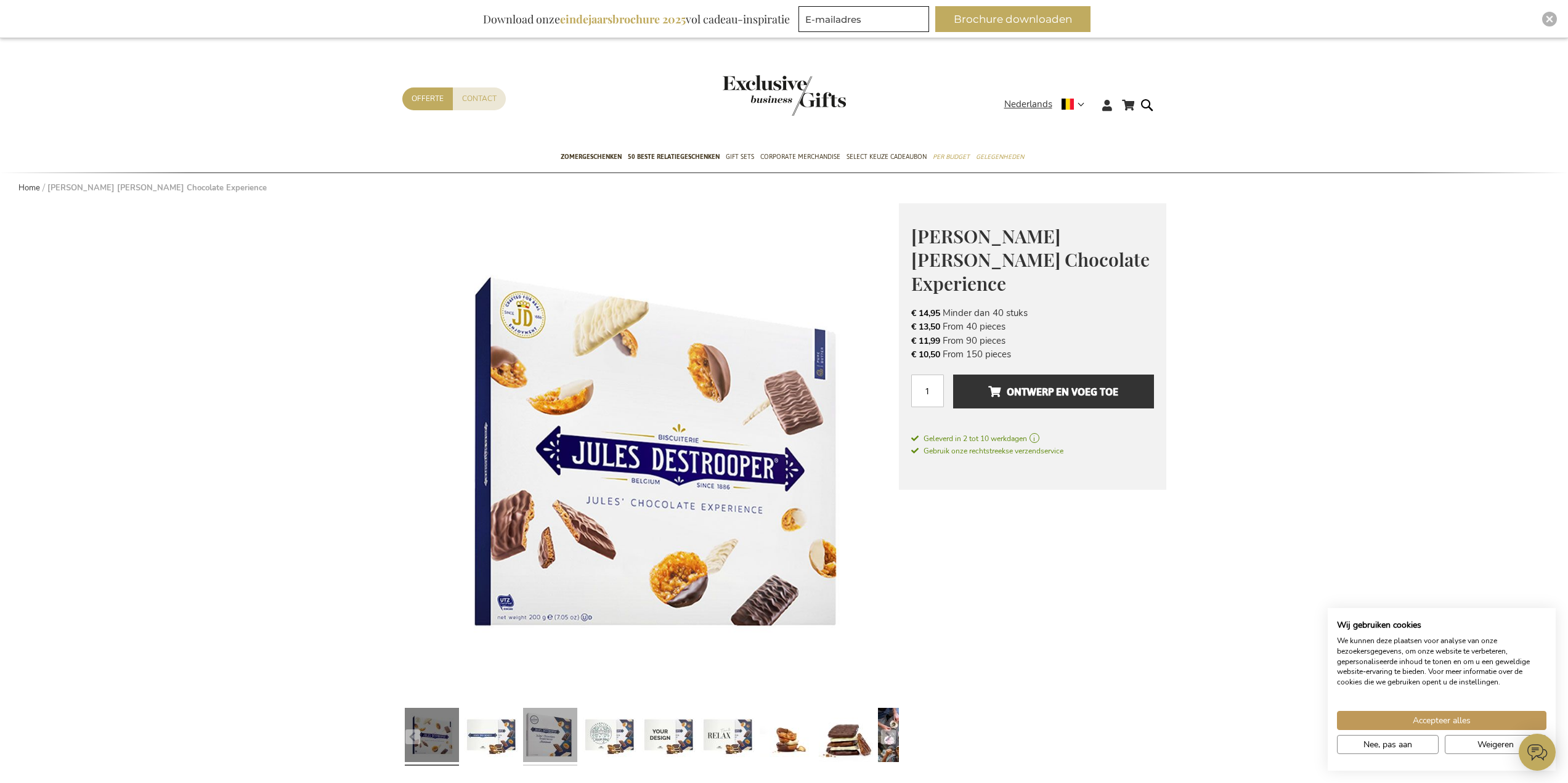
click at [525, 743] on link at bounding box center [550, 737] width 54 height 68
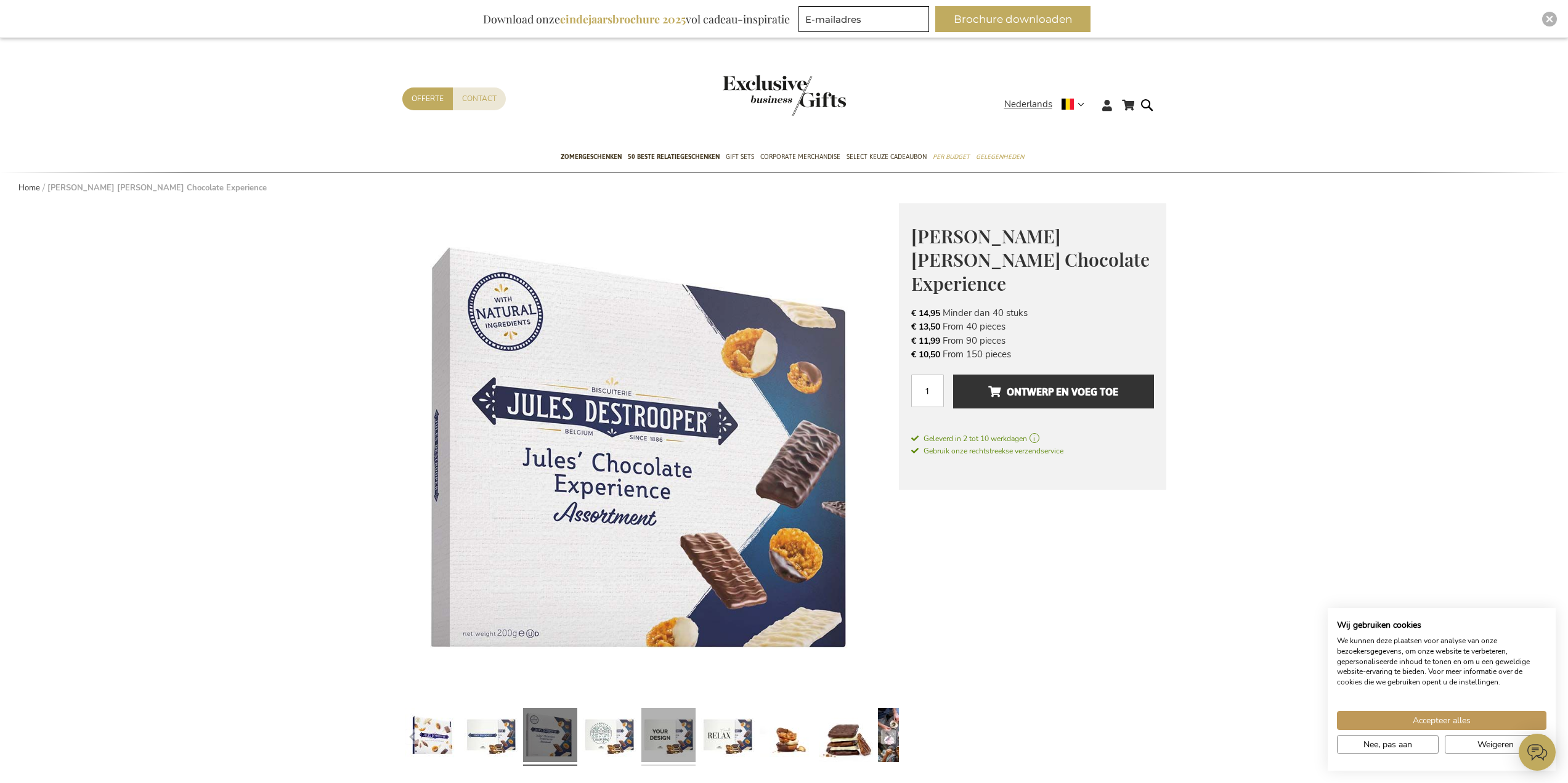
drag, startPoint x: 632, startPoint y: 742, endPoint x: 643, endPoint y: 742, distance: 11.0
click at [632, 742] on link at bounding box center [609, 737] width 54 height 68
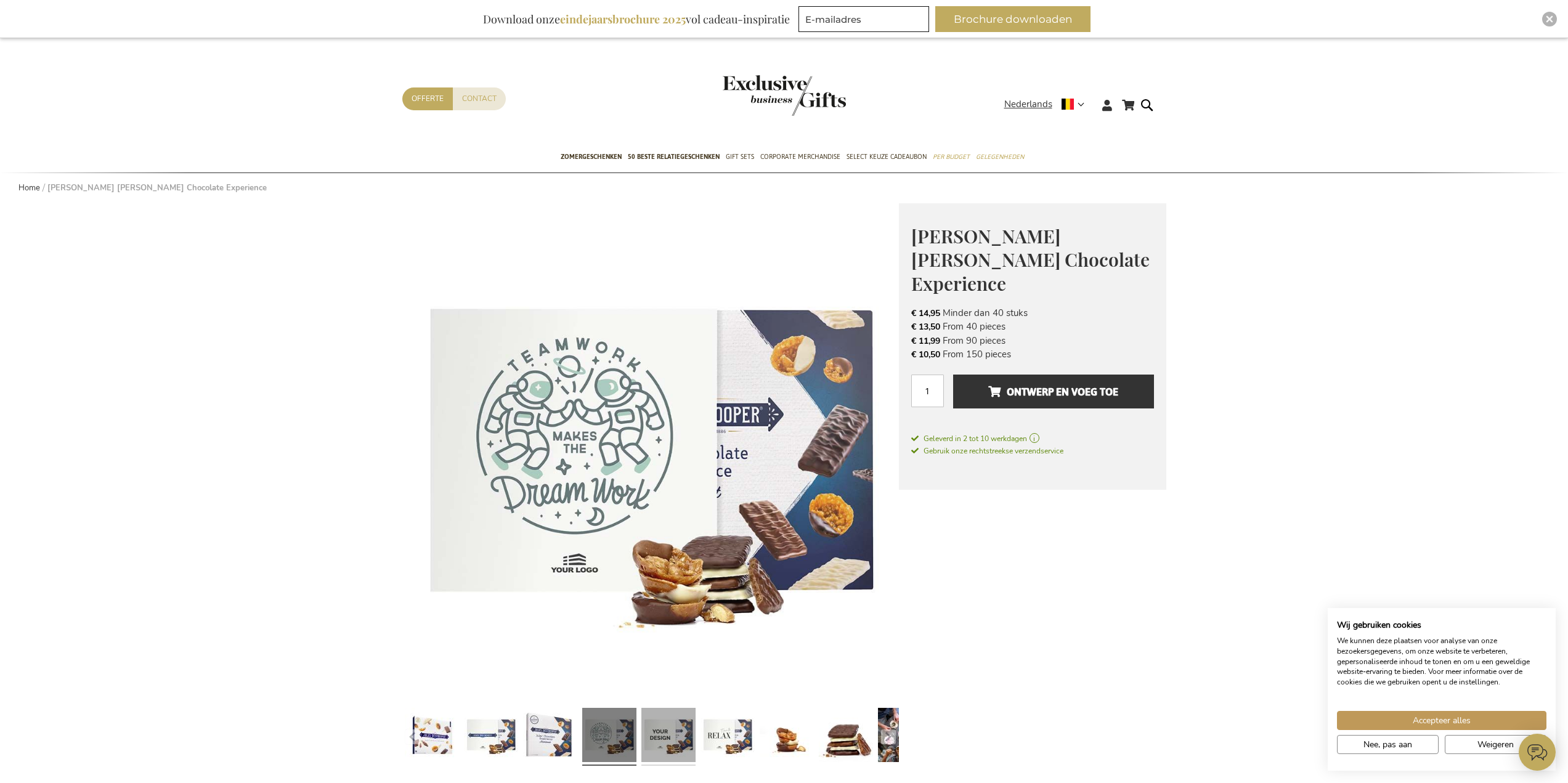
click at [681, 740] on link at bounding box center [668, 737] width 54 height 68
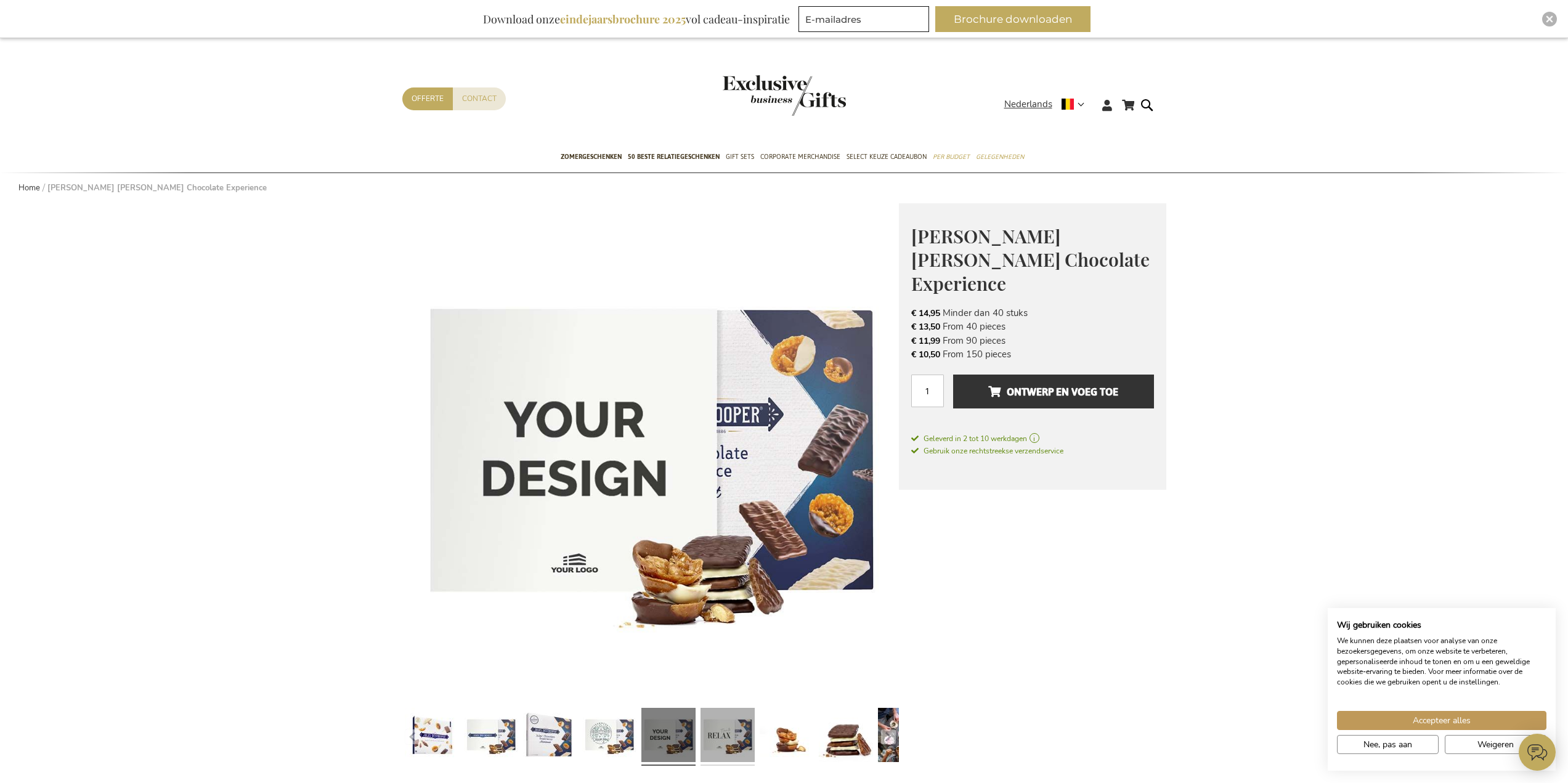
click at [728, 740] on link at bounding box center [728, 737] width 54 height 68
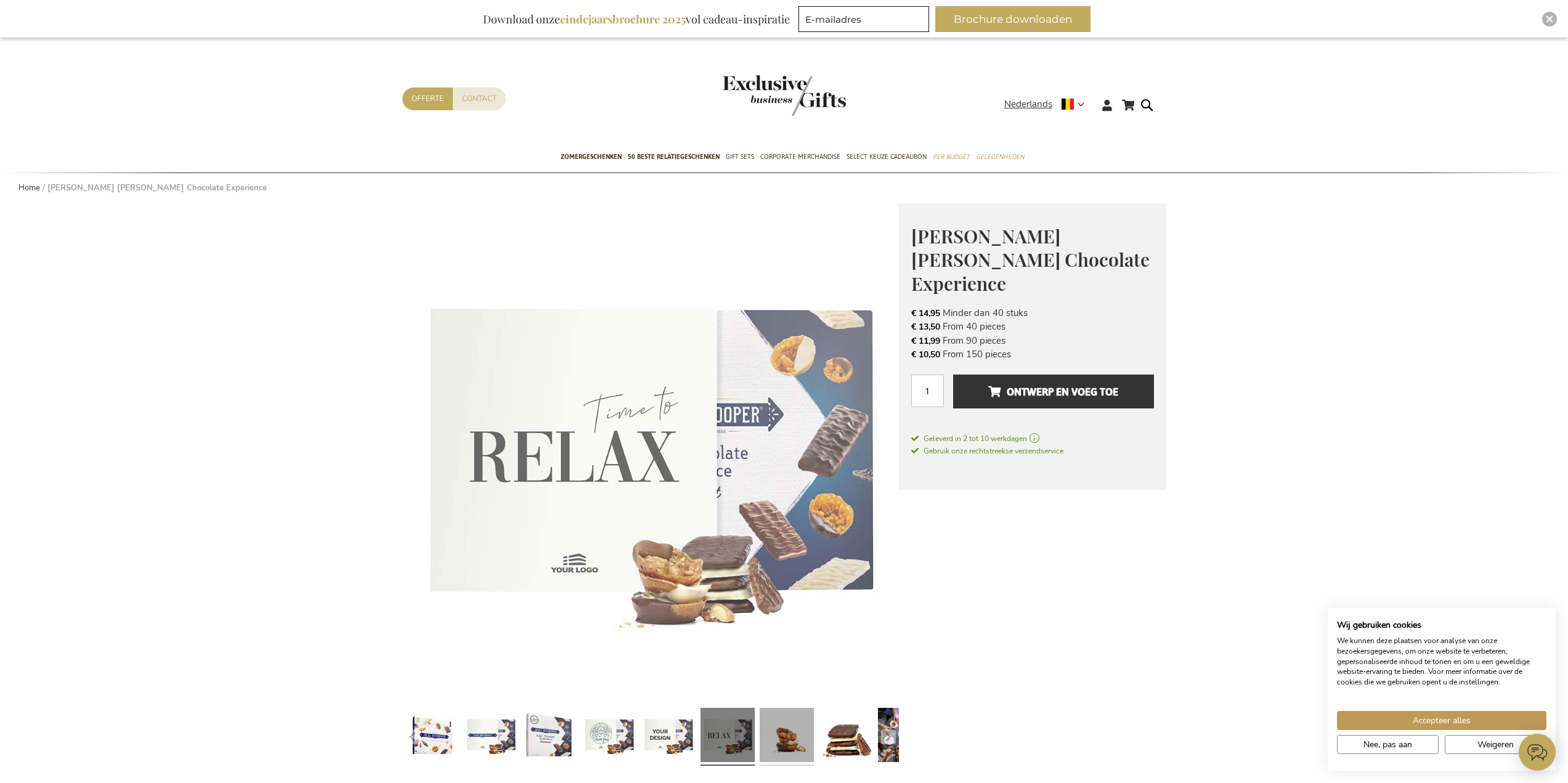
click at [775, 740] on link at bounding box center [787, 737] width 54 height 68
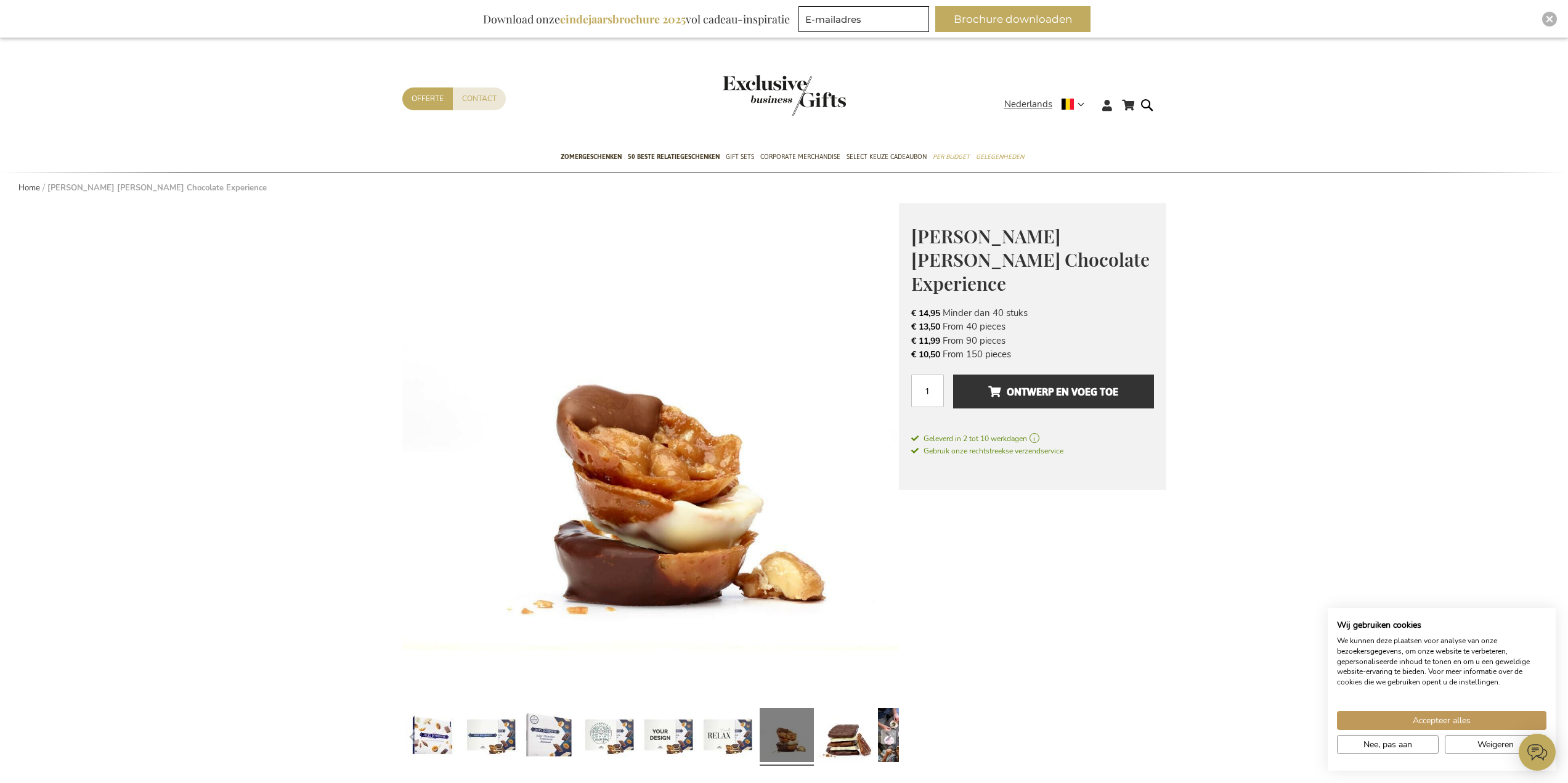
click at [816, 742] on div at bounding box center [846, 737] width 59 height 68
click at [863, 740] on link at bounding box center [846, 737] width 54 height 68
